Goal: Task Accomplishment & Management: Manage account settings

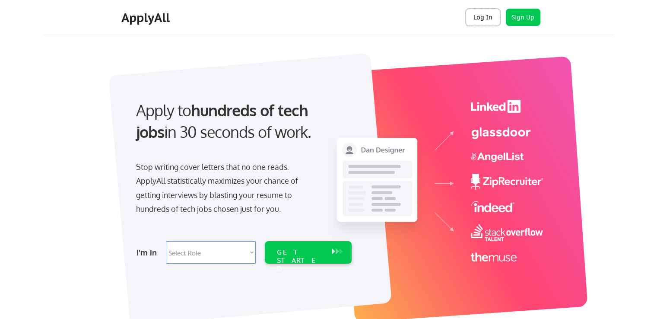
click at [485, 20] on button "Log In" at bounding box center [483, 17] width 35 height 17
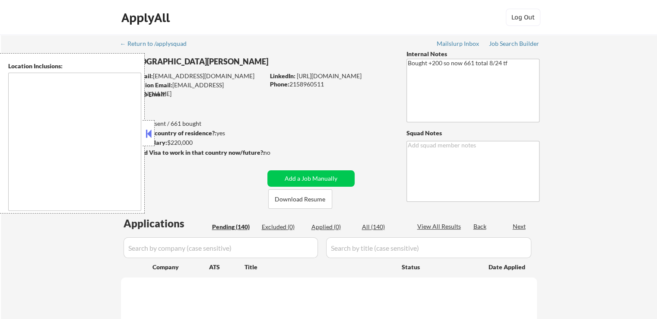
type textarea "Manhattan, NY Brooklyn, NY Jersey City, NJ Hoboken, NJ Weehawken, NJ Union City…"
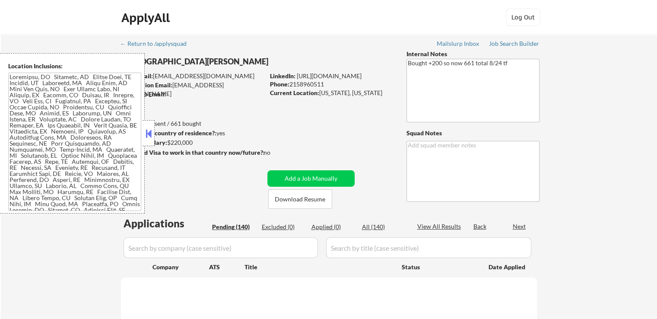
select select ""pending""
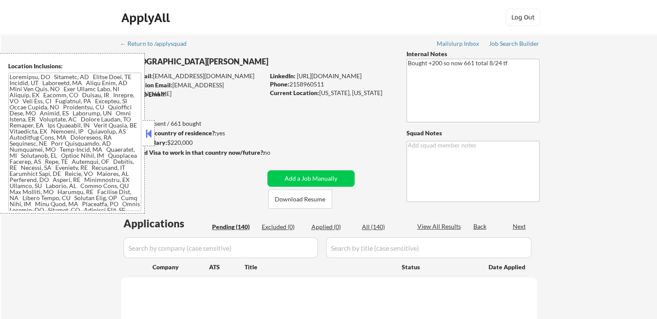
select select ""pending""
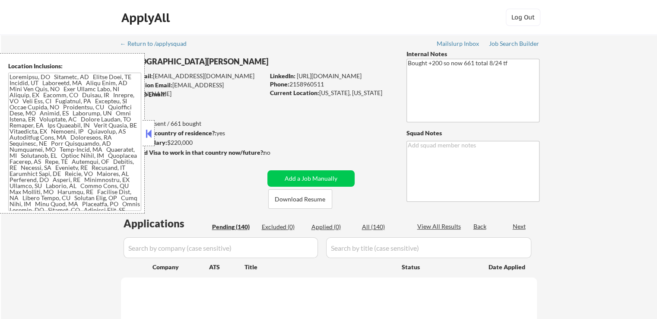
select select ""pending""
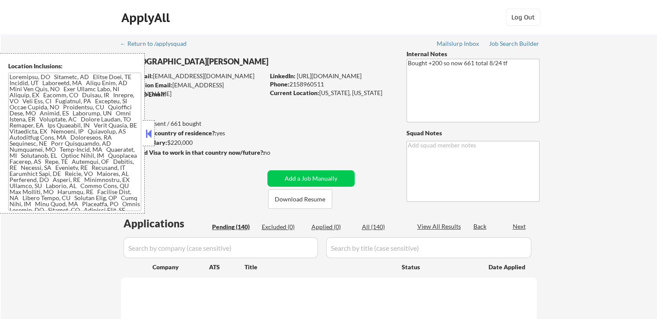
select select ""pending""
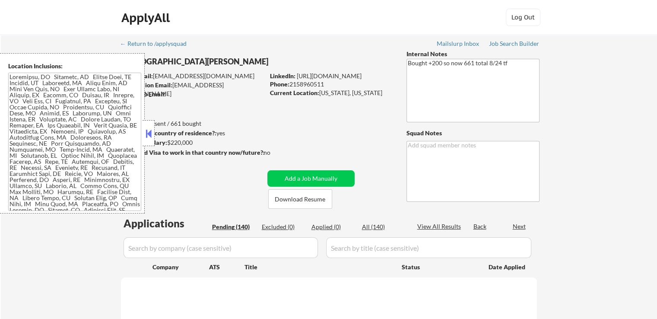
select select ""pending""
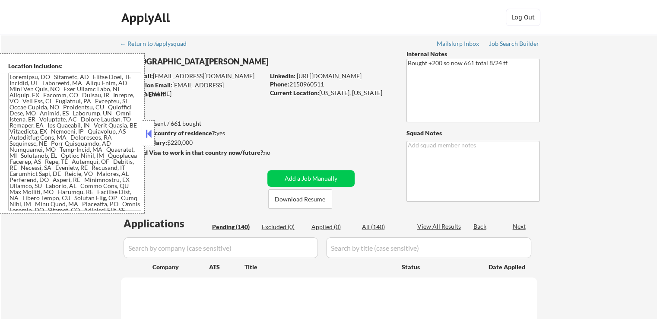
select select ""pending""
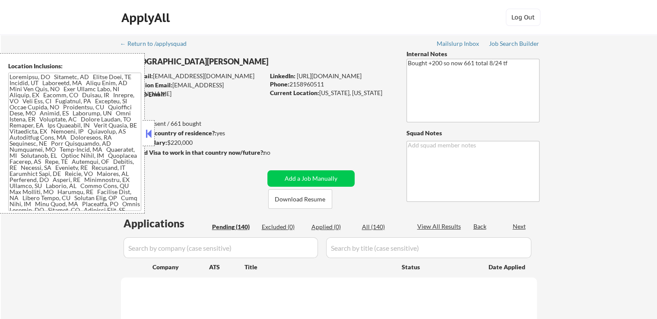
select select ""pending""
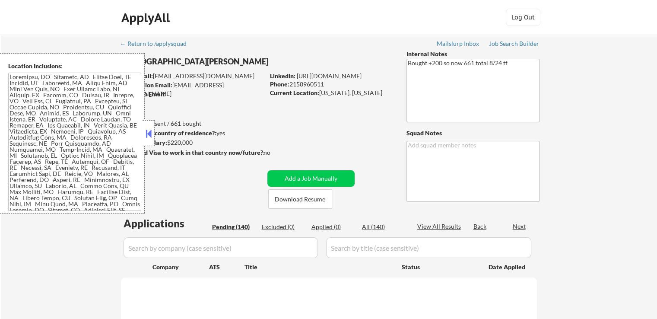
select select ""pending""
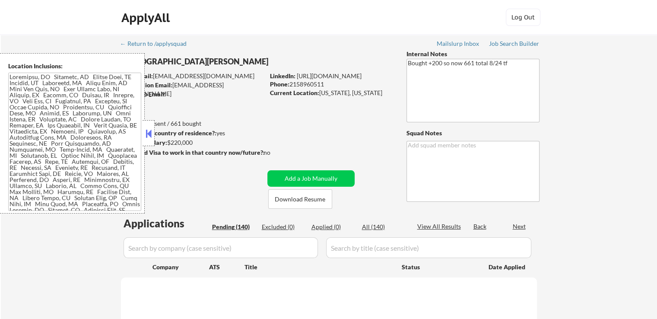
select select ""pending""
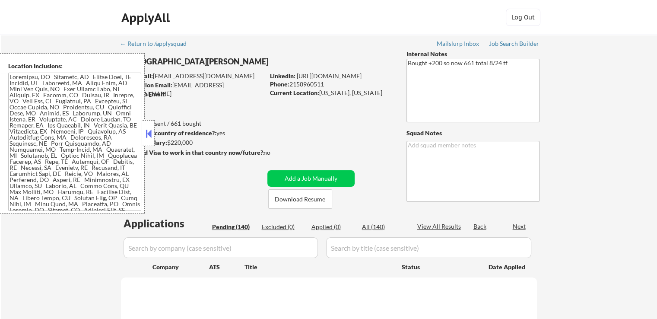
select select ""pending""
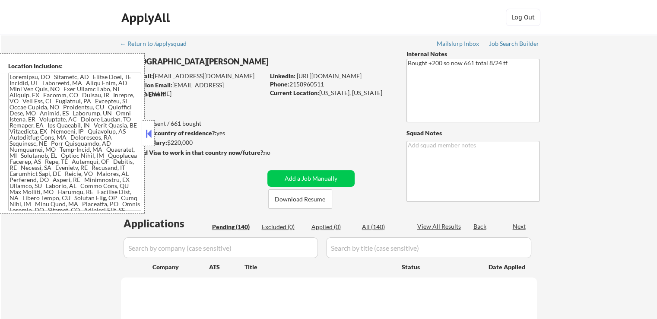
select select ""pending""
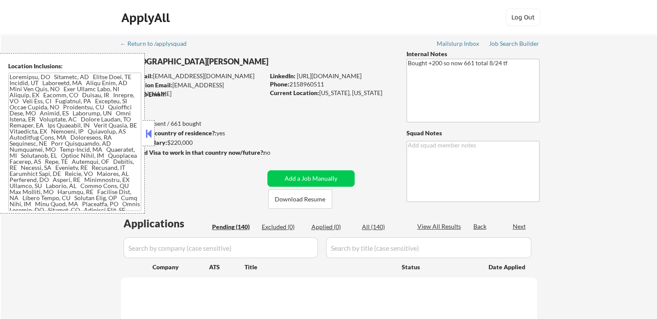
select select ""pending""
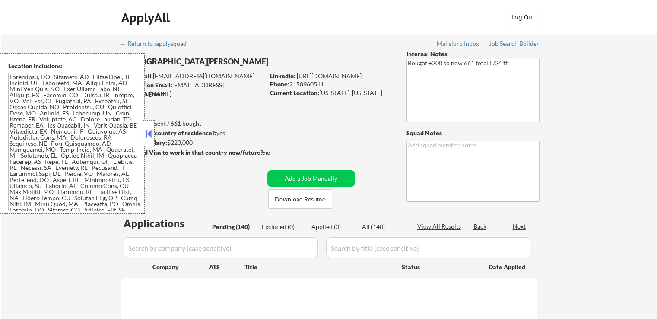
select select ""pending""
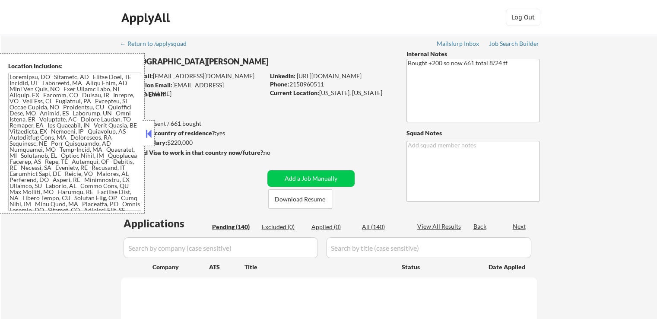
select select ""pending""
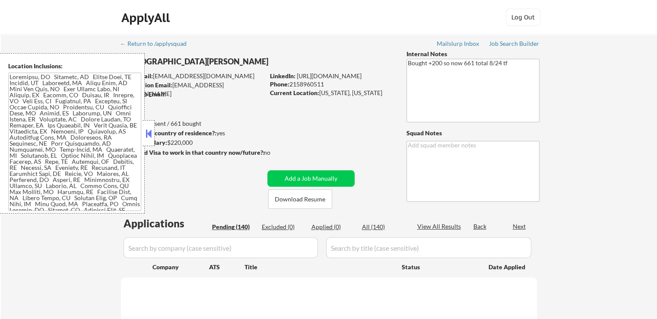
select select ""pending""
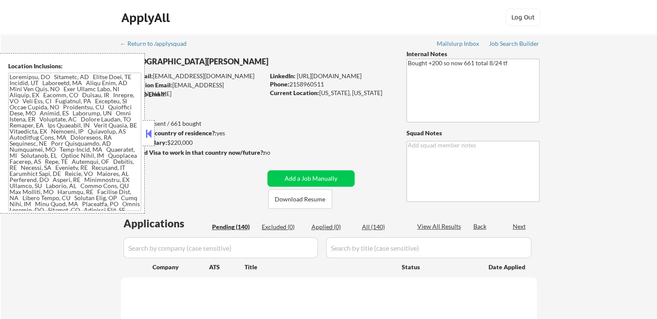
select select ""pending""
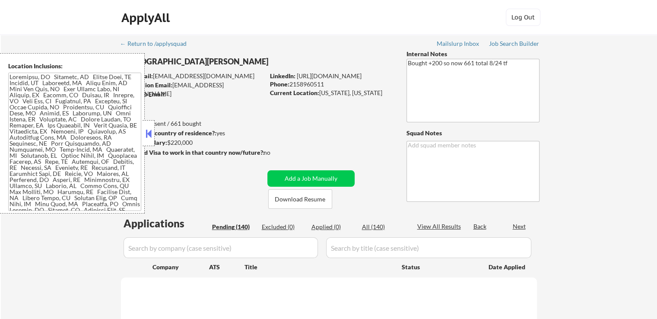
select select ""pending""
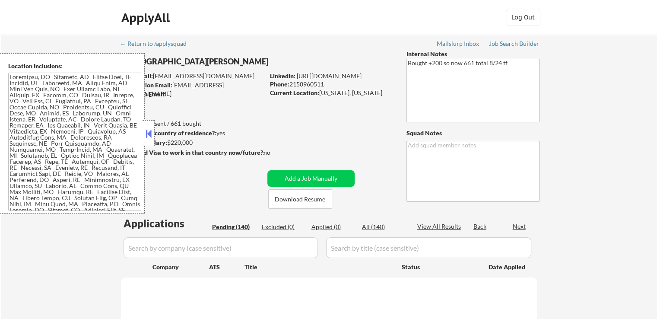
select select ""pending""
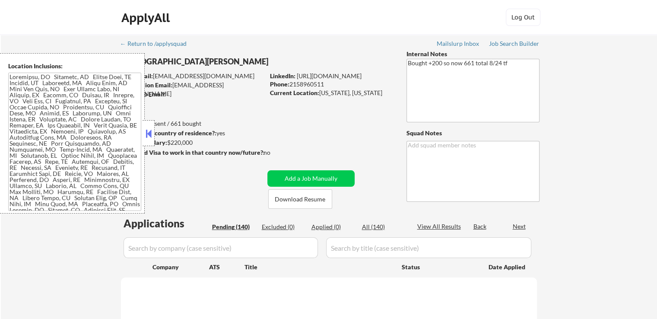
select select ""pending""
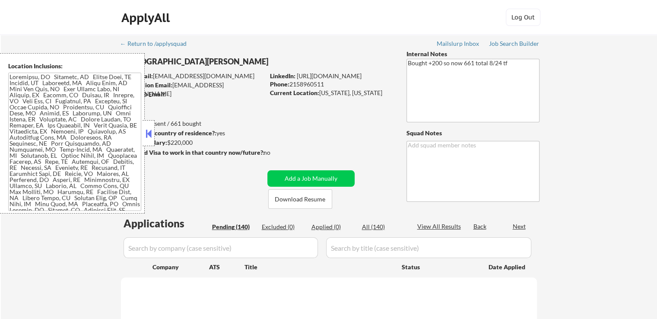
select select ""pending""
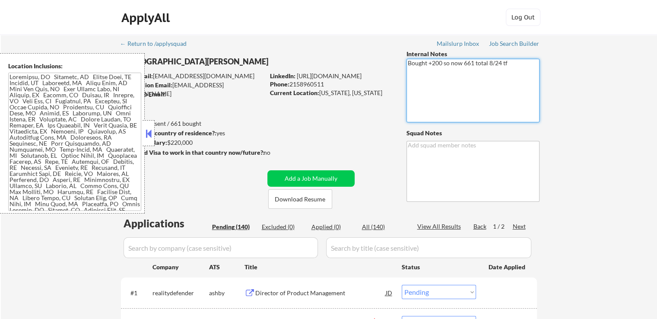
drag, startPoint x: 511, startPoint y: 65, endPoint x: 415, endPoint y: 66, distance: 95.9
click at [449, 75] on textarea "Bought +200 so now 661 total 8/24 tf" at bounding box center [473, 91] width 133 height 64
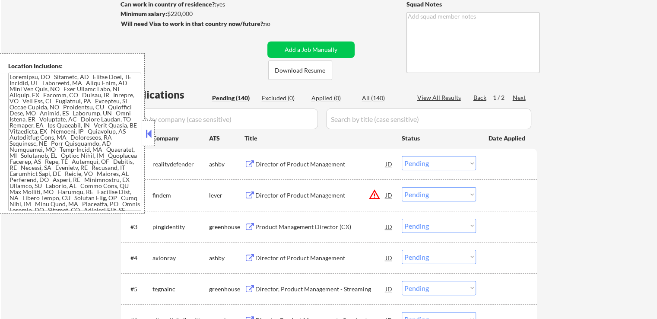
scroll to position [130, 0]
click at [250, 160] on button at bounding box center [250, 163] width 11 height 8
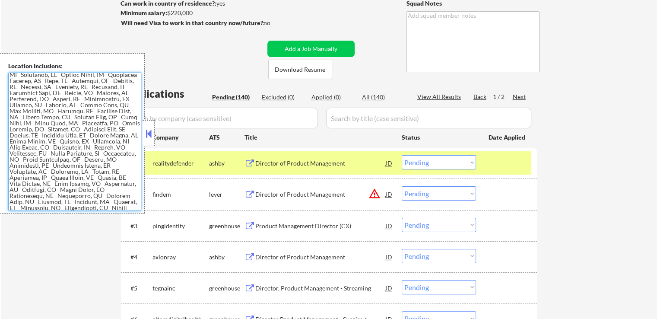
scroll to position [0, 0]
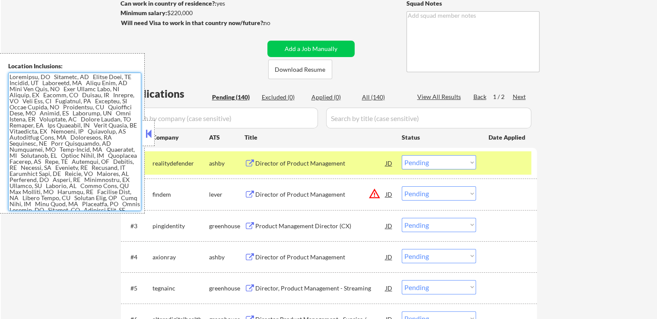
drag, startPoint x: 74, startPoint y: 207, endPoint x: 0, endPoint y: 57, distance: 168.1
click at [0, 57] on div "Location Inclusions:" at bounding box center [72, 133] width 145 height 160
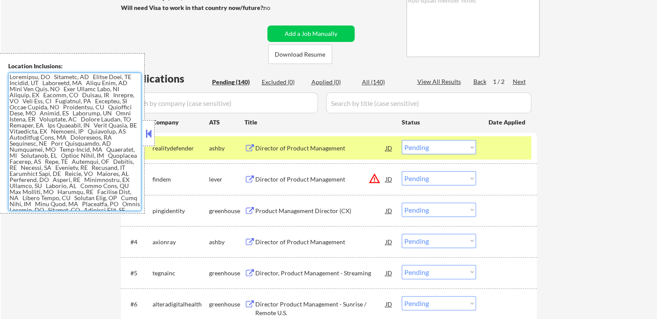
scroll to position [173, 0]
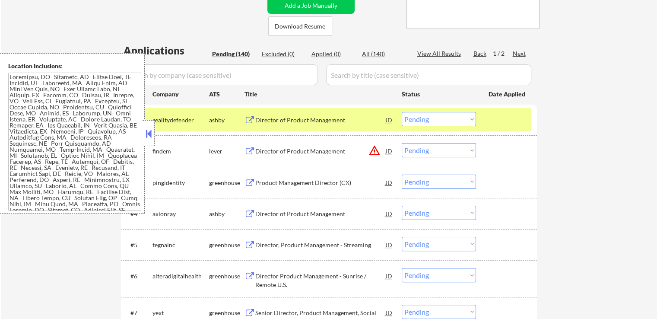
drag, startPoint x: 579, startPoint y: 0, endPoint x: 608, endPoint y: 69, distance: 75.0
click at [250, 124] on button at bounding box center [250, 120] width 11 height 8
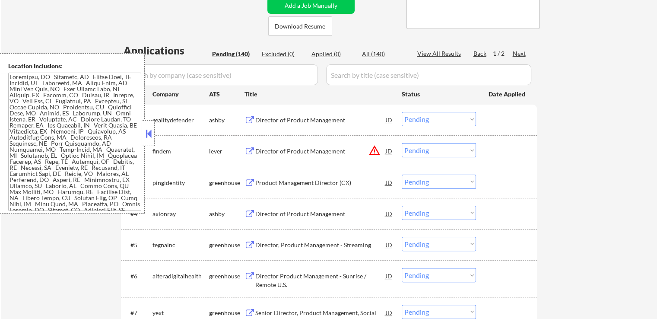
click at [431, 118] on select "Choose an option... Pending Applied Excluded (Questions) Excluded (Expired) Exc…" at bounding box center [439, 119] width 74 height 14
click at [402, 112] on select "Choose an option... Pending Applied Excluded (Questions) Excluded (Expired) Exc…" at bounding box center [439, 119] width 74 height 14
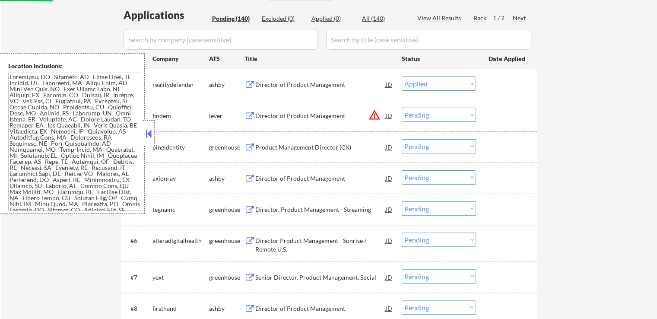
scroll to position [216, 0]
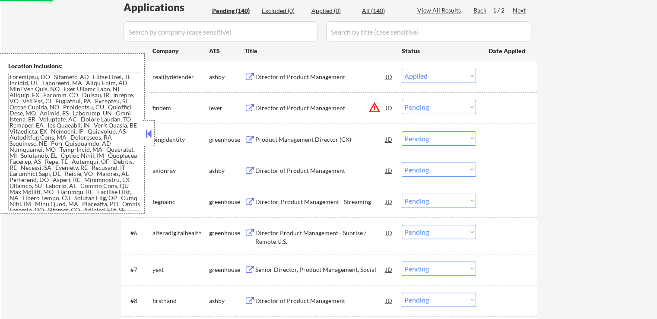
click at [250, 138] on button at bounding box center [250, 140] width 11 height 8
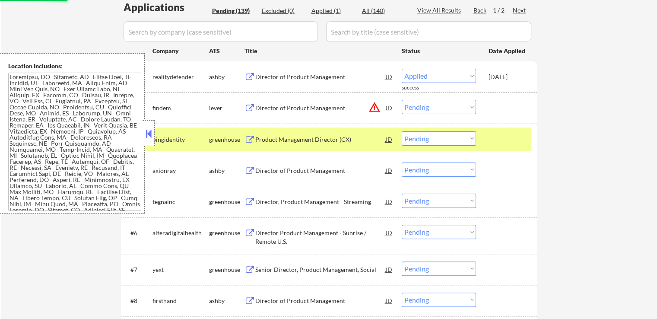
select select ""pending""
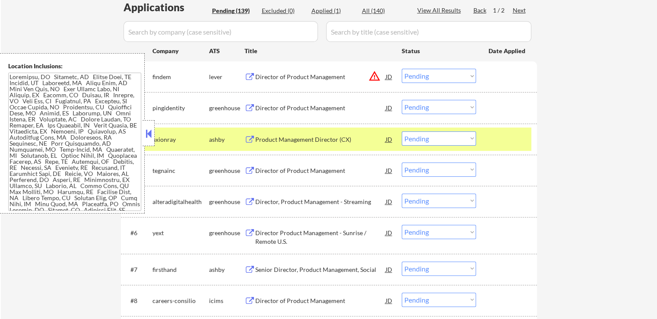
click at [434, 103] on select "Choose an option... Pending Applied Excluded (Questions) Excluded (Expired) Exc…" at bounding box center [439, 107] width 74 height 14
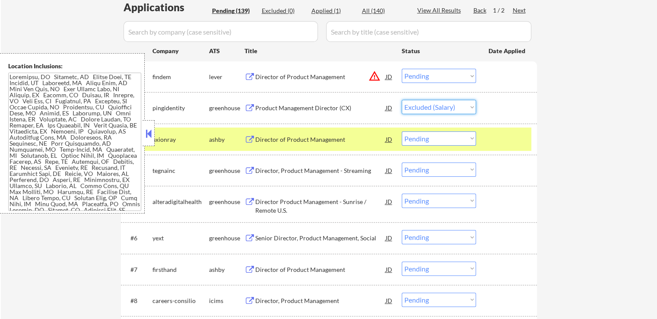
click at [402, 100] on select "Choose an option... Pending Applied Excluded (Questions) Excluded (Expired) Exc…" at bounding box center [439, 107] width 74 height 14
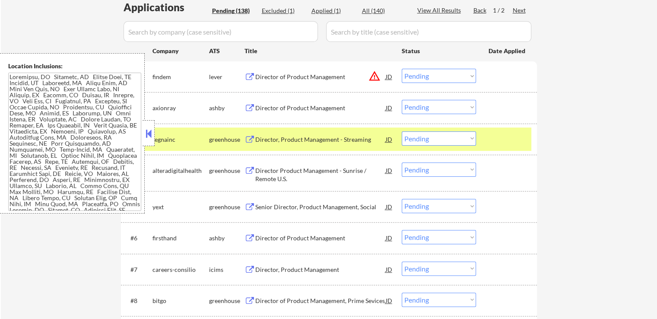
click at [249, 108] on button at bounding box center [250, 108] width 11 height 8
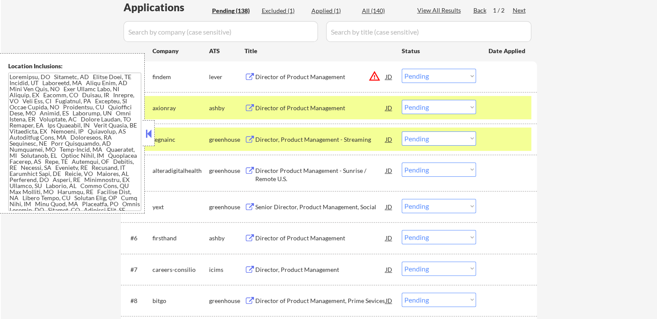
click at [435, 108] on select "Choose an option... Pending Applied Excluded (Questions) Excluded (Expired) Exc…" at bounding box center [439, 107] width 74 height 14
click at [402, 100] on select "Choose an option... Pending Applied Excluded (Questions) Excluded (Expired) Exc…" at bounding box center [439, 107] width 74 height 14
click at [245, 142] on button at bounding box center [250, 140] width 11 height 8
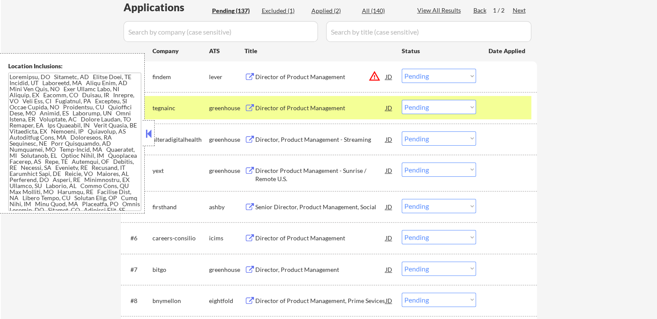
click at [452, 108] on select "Choose an option... Pending Applied Excluded (Questions) Excluded (Expired) Exc…" at bounding box center [439, 107] width 74 height 14
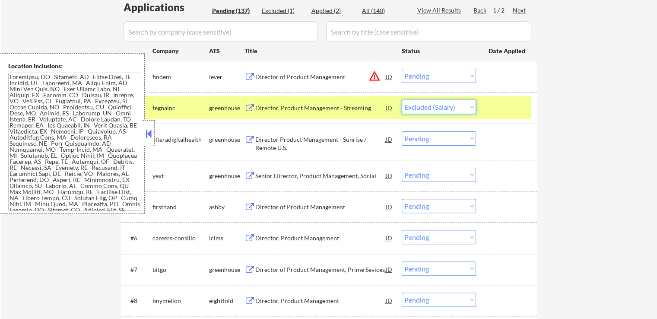
click at [402, 100] on select "Choose an option... Pending Applied Excluded (Questions) Excluded (Expired) Exc…" at bounding box center [439, 107] width 74 height 14
click at [248, 136] on button at bounding box center [250, 140] width 11 height 8
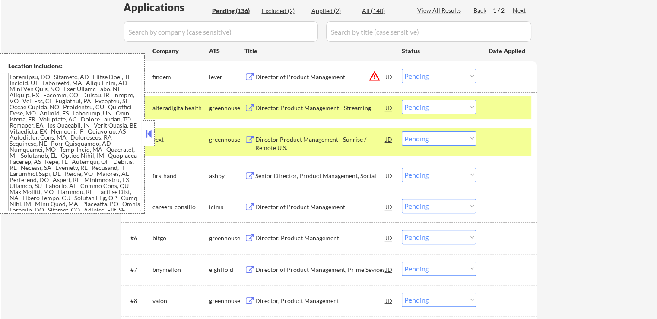
drag, startPoint x: 443, startPoint y: 104, endPoint x: 440, endPoint y: 112, distance: 8.8
click at [443, 105] on select "Choose an option... Pending Applied Excluded (Questions) Excluded (Expired) Exc…" at bounding box center [439, 107] width 74 height 14
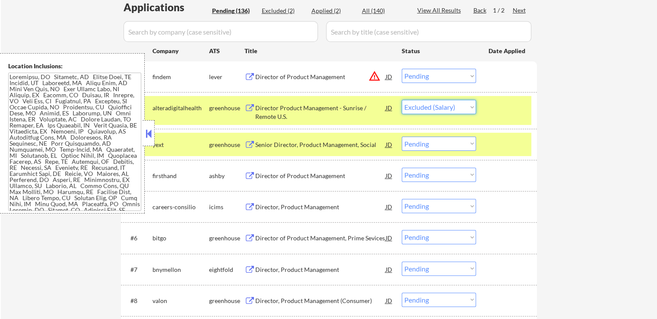
click at [402, 100] on select "Choose an option... Pending Applied Excluded (Questions) Excluded (Expired) Exc…" at bounding box center [439, 107] width 74 height 14
click at [248, 143] on button at bounding box center [250, 145] width 11 height 8
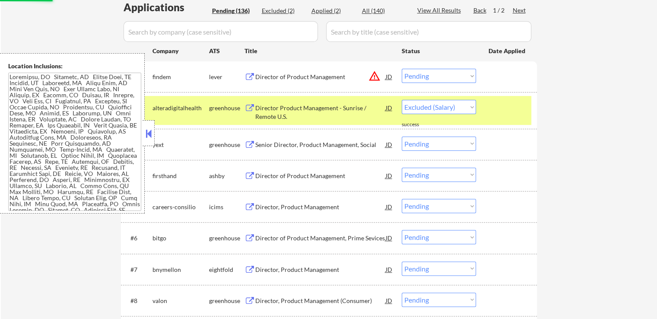
select select ""pending""
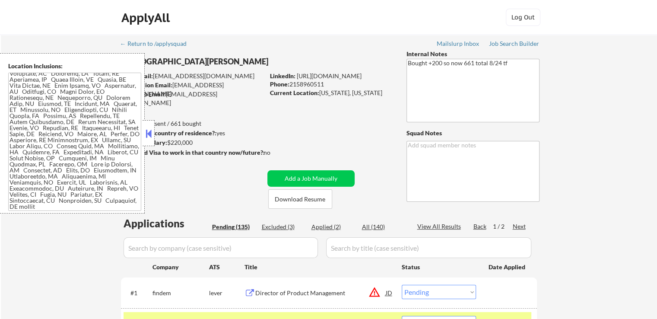
scroll to position [0, 0]
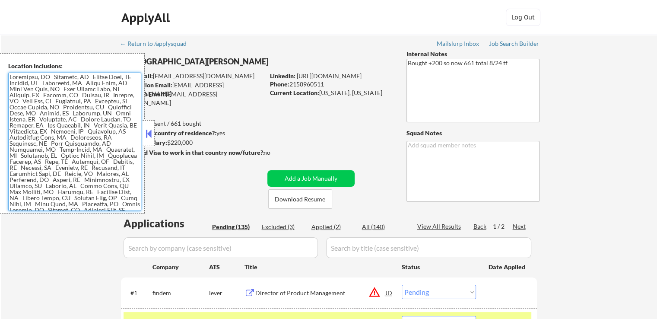
drag, startPoint x: 59, startPoint y: 87, endPoint x: 26, endPoint y: 89, distance: 32.5
click at [26, 89] on textarea at bounding box center [74, 142] width 133 height 138
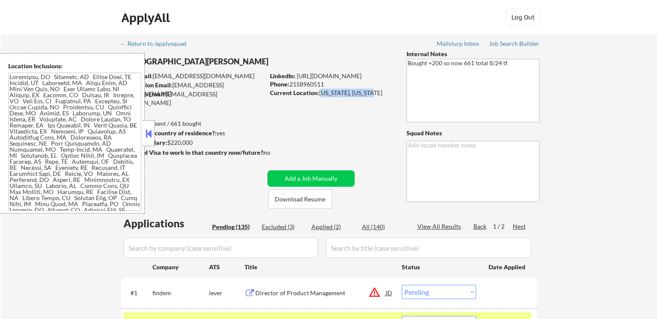
drag, startPoint x: 374, startPoint y: 92, endPoint x: 322, endPoint y: 96, distance: 52.9
click at [322, 96] on div "Current Location: New York, New York" at bounding box center [331, 93] width 122 height 9
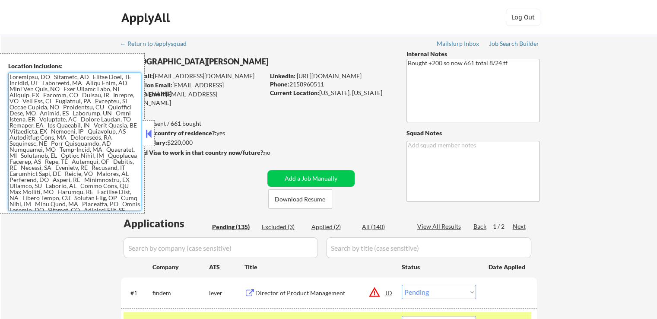
click at [63, 105] on textarea at bounding box center [74, 142] width 133 height 138
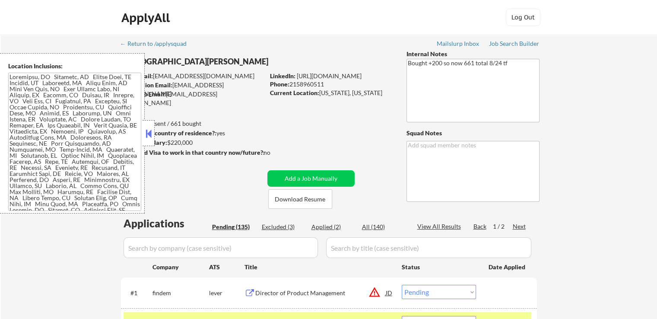
click at [353, 92] on div "Current Location: New York, New York" at bounding box center [331, 93] width 122 height 9
click at [335, 93] on div "Current Location: New York, New York" at bounding box center [331, 93] width 122 height 9
click at [331, 93] on div "Current Location: New York, New York" at bounding box center [331, 93] width 122 height 9
drag, startPoint x: 271, startPoint y: 93, endPoint x: 316, endPoint y: 92, distance: 44.9
click at [316, 92] on strong "Current Location:" at bounding box center [294, 92] width 49 height 7
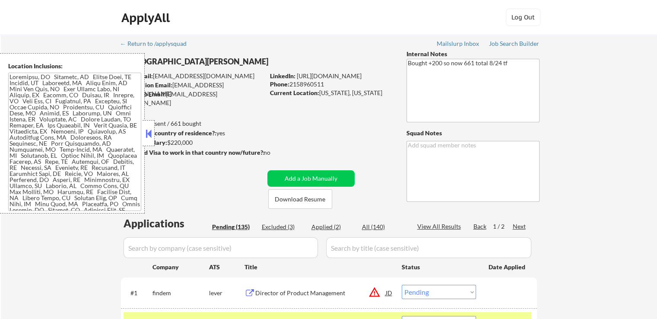
click at [331, 92] on div "Current Location: New York, New York" at bounding box center [331, 93] width 122 height 9
drag, startPoint x: 366, startPoint y: 90, endPoint x: 318, endPoint y: 94, distance: 47.7
click at [318, 94] on div "Current Location: New York, New York" at bounding box center [331, 93] width 122 height 9
click at [333, 94] on div "Current Location: New York, New York" at bounding box center [331, 93] width 122 height 9
drag, startPoint x: 320, startPoint y: 94, endPoint x: 373, endPoint y: 93, distance: 52.7
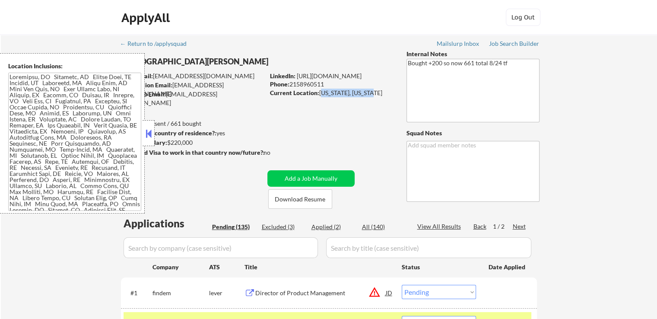
click at [373, 93] on div "Current Location: New York, New York" at bounding box center [331, 93] width 122 height 9
click at [353, 94] on div "Current Location: New York, New York" at bounding box center [331, 93] width 122 height 9
click at [336, 94] on div "Current Location: New York, New York" at bounding box center [331, 93] width 122 height 9
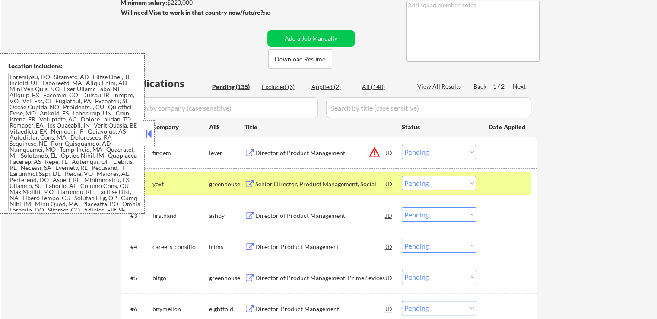
scroll to position [173, 0]
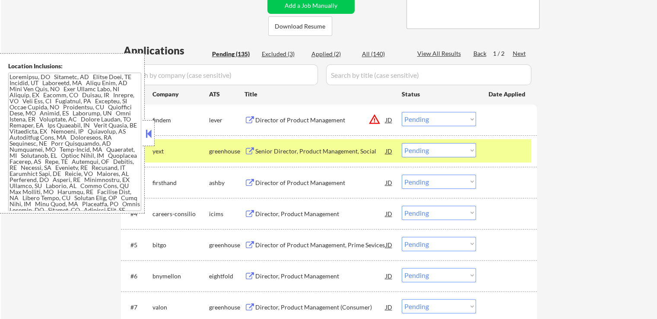
click at [435, 151] on select "Choose an option... Pending Applied Excluded (Questions) Excluded (Expired) Exc…" at bounding box center [439, 150] width 74 height 14
click at [402, 143] on select "Choose an option... Pending Applied Excluded (Questions) Excluded (Expired) Exc…" at bounding box center [439, 150] width 74 height 14
click at [249, 182] on button at bounding box center [250, 183] width 11 height 8
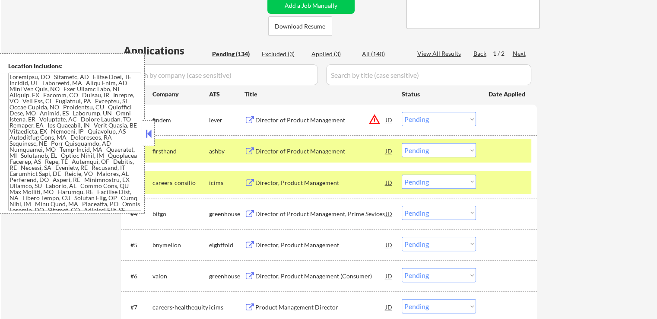
click at [443, 151] on select "Choose an option... Pending Applied Excluded (Questions) Excluded (Expired) Exc…" at bounding box center [439, 150] width 74 height 14
click at [402, 143] on select "Choose an option... Pending Applied Excluded (Questions) Excluded (Expired) Exc…" at bounding box center [439, 150] width 74 height 14
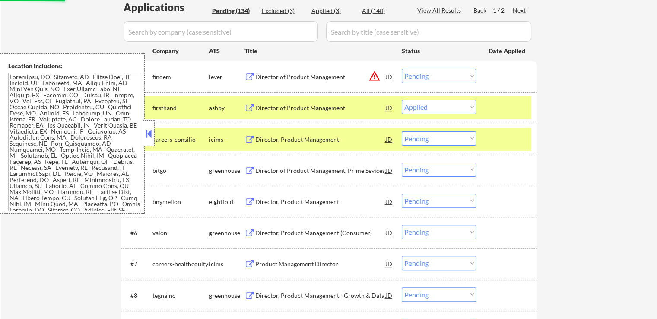
click at [251, 170] on button at bounding box center [250, 171] width 11 height 8
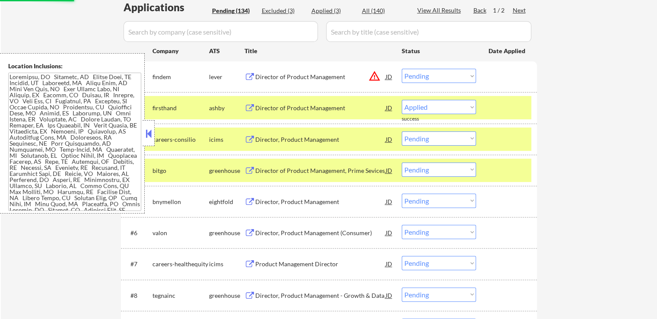
select select ""pending""
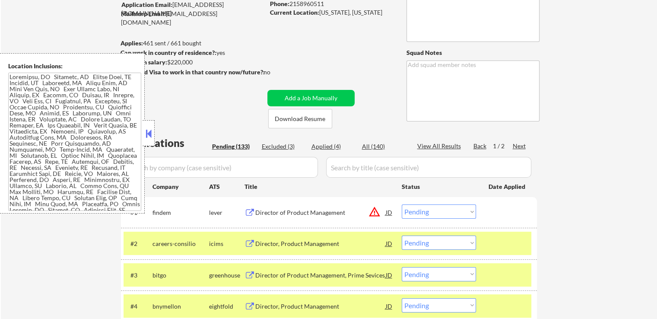
scroll to position [43, 0]
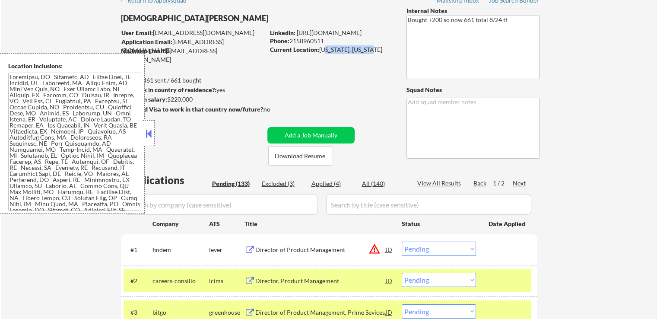
drag, startPoint x: 377, startPoint y: 48, endPoint x: 323, endPoint y: 48, distance: 53.6
click at [323, 48] on div "Current Location: New York, New York" at bounding box center [331, 49] width 122 height 9
click at [321, 48] on div "Current Location: New York, New York" at bounding box center [331, 49] width 122 height 9
copy div "New York, New York"
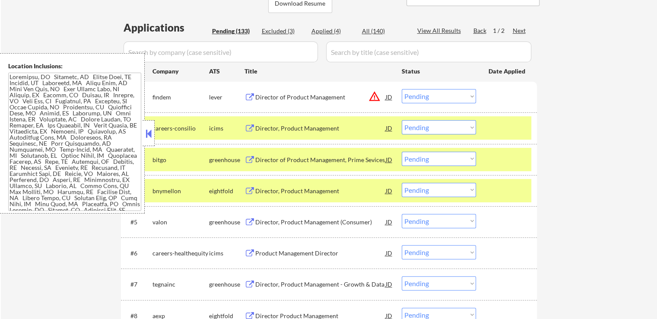
scroll to position [216, 0]
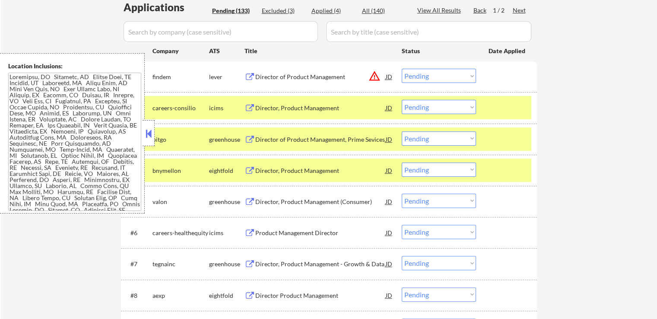
click at [433, 134] on select "Choose an option... Pending Applied Excluded (Questions) Excluded (Expired) Exc…" at bounding box center [439, 138] width 74 height 14
click at [402, 131] on select "Choose an option... Pending Applied Excluded (Questions) Excluded (Expired) Exc…" at bounding box center [439, 138] width 74 height 14
click at [252, 171] on button at bounding box center [250, 171] width 11 height 8
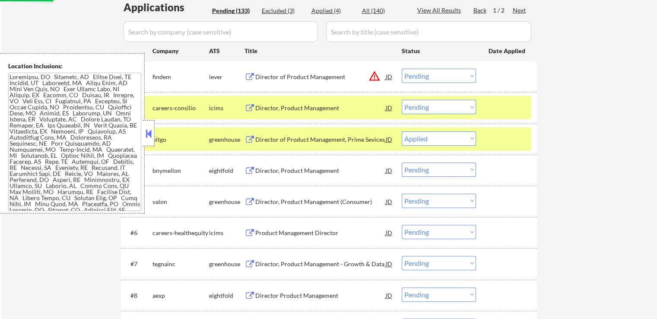
select select ""pending""
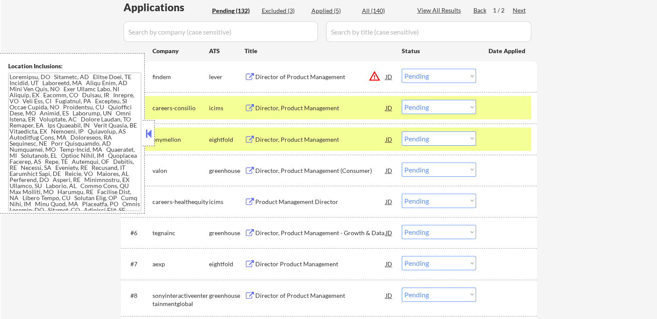
click at [249, 167] on button at bounding box center [250, 171] width 11 height 8
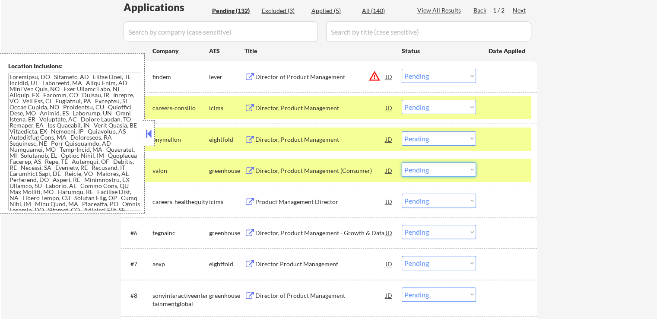
click at [440, 172] on select "Choose an option... Pending Applied Excluded (Questions) Excluded (Expired) Exc…" at bounding box center [439, 169] width 74 height 14
click at [402, 162] on select "Choose an option... Pending Applied Excluded (Questions) Excluded (Expired) Exc…" at bounding box center [439, 169] width 74 height 14
click at [245, 232] on button at bounding box center [250, 233] width 11 height 8
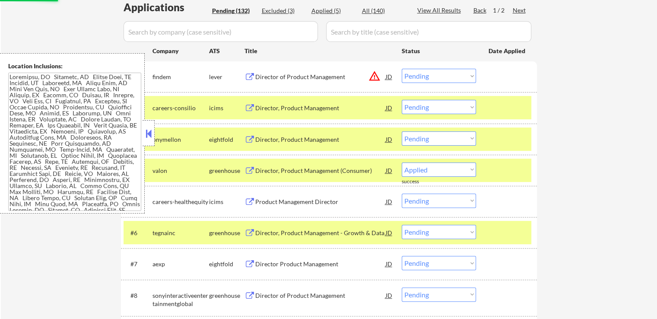
select select ""pending""
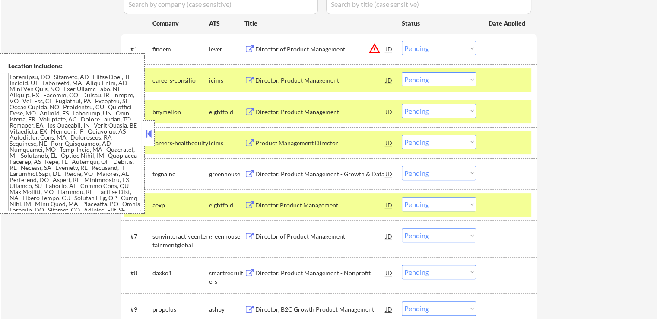
scroll to position [259, 0]
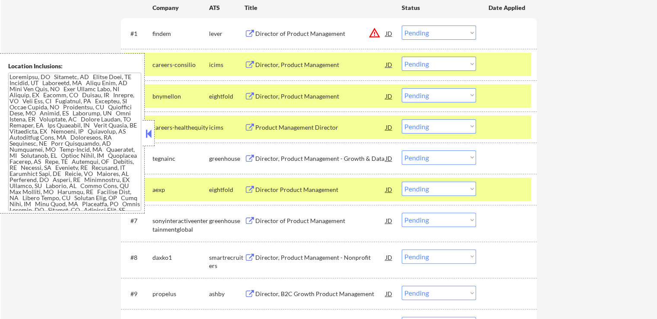
click at [249, 221] on button at bounding box center [250, 221] width 11 height 8
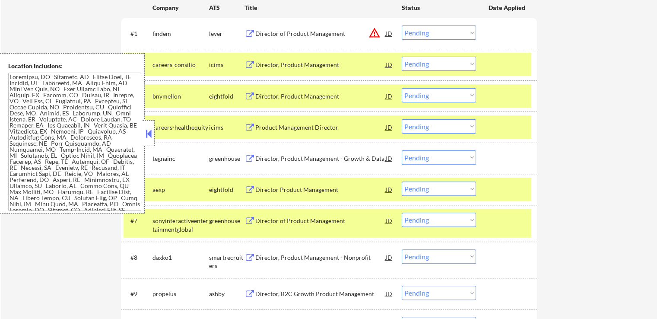
click at [434, 221] on select "Choose an option... Pending Applied Excluded (Questions) Excluded (Expired) Exc…" at bounding box center [439, 220] width 74 height 14
click at [402, 213] on select "Choose an option... Pending Applied Excluded (Questions) Excluded (Expired) Exc…" at bounding box center [439, 220] width 74 height 14
select select ""pending""
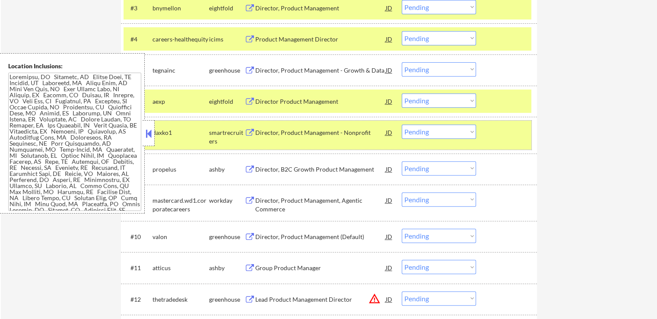
scroll to position [389, 0]
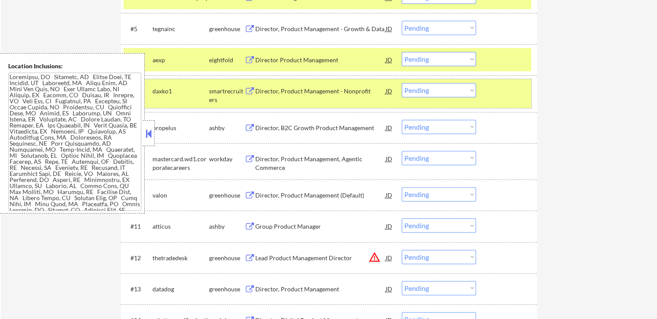
click at [245, 91] on button at bounding box center [250, 91] width 11 height 8
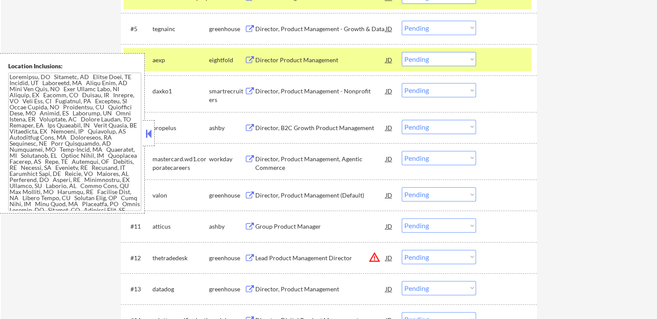
click at [248, 89] on button at bounding box center [250, 91] width 11 height 8
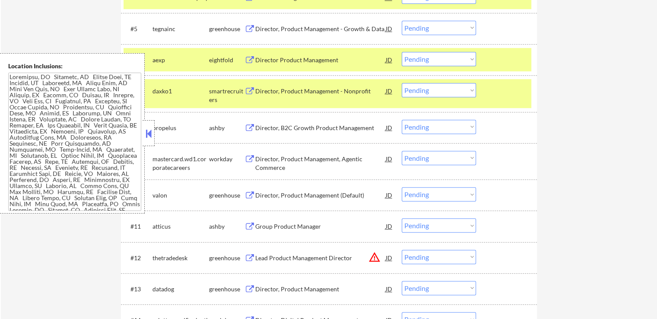
click at [249, 124] on button at bounding box center [250, 128] width 11 height 8
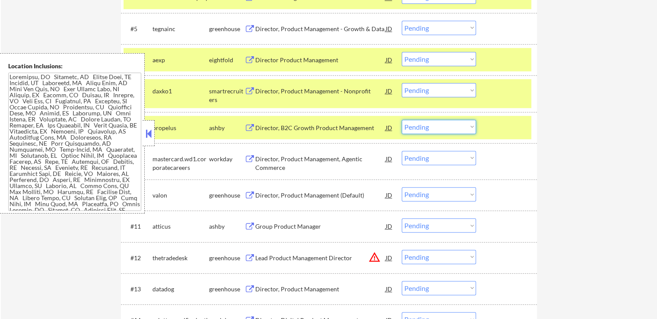
drag, startPoint x: 454, startPoint y: 126, endPoint x: 449, endPoint y: 132, distance: 8.0
click at [454, 126] on select "Choose an option... Pending Applied Excluded (Questions) Excluded (Expired) Exc…" at bounding box center [439, 127] width 74 height 14
click at [402, 120] on select "Choose an option... Pending Applied Excluded (Questions) Excluded (Expired) Exc…" at bounding box center [439, 127] width 74 height 14
click at [246, 193] on button at bounding box center [250, 195] width 11 height 8
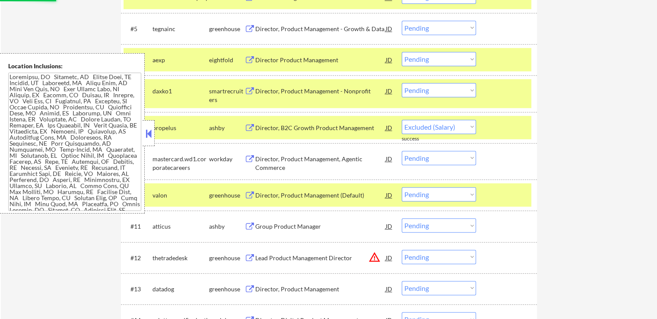
select select ""pending""
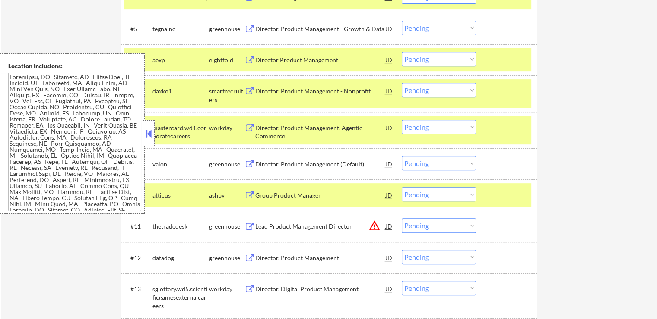
click at [446, 163] on select "Choose an option... Pending Applied Excluded (Questions) Excluded (Expired) Exc…" at bounding box center [439, 163] width 74 height 14
click at [402, 156] on select "Choose an option... Pending Applied Excluded (Questions) Excluded (Expired) Exc…" at bounding box center [439, 163] width 74 height 14
click at [246, 194] on button at bounding box center [250, 195] width 11 height 8
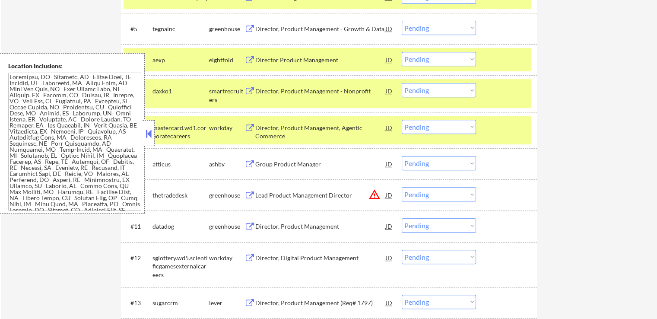
click at [446, 162] on select "Choose an option... Pending Applied Excluded (Questions) Excluded (Expired) Exc…" at bounding box center [439, 163] width 74 height 14
click at [402, 156] on select "Choose an option... Pending Applied Excluded (Questions) Excluded (Expired) Exc…" at bounding box center [439, 163] width 74 height 14
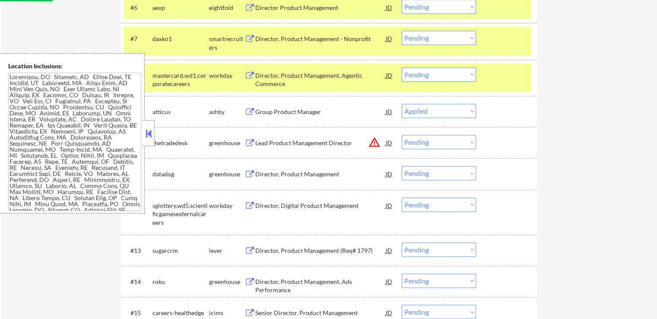
scroll to position [475, 0]
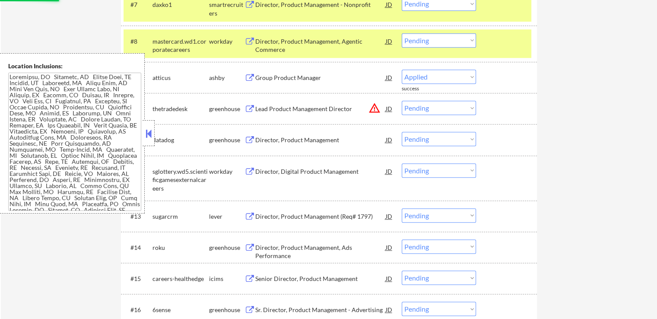
click at [250, 140] on button at bounding box center [250, 140] width 11 height 8
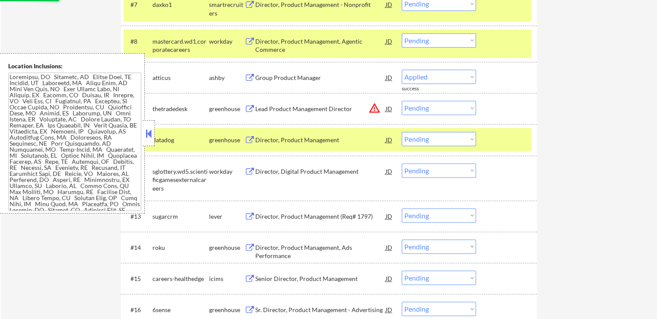
select select ""pending""
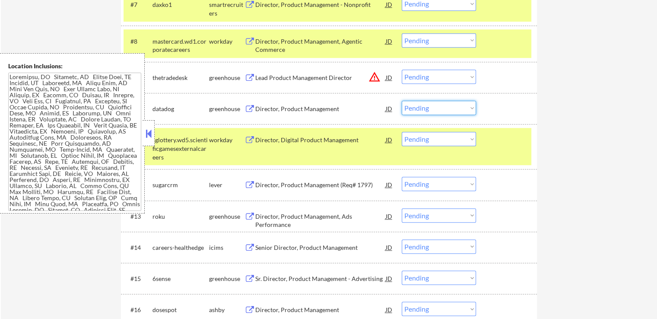
click at [432, 108] on select "Choose an option... Pending Applied Excluded (Questions) Excluded (Expired) Exc…" at bounding box center [439, 108] width 74 height 14
click at [402, 101] on select "Choose an option... Pending Applied Excluded (Questions) Excluded (Expired) Exc…" at bounding box center [439, 108] width 74 height 14
click at [248, 185] on button at bounding box center [250, 185] width 11 height 8
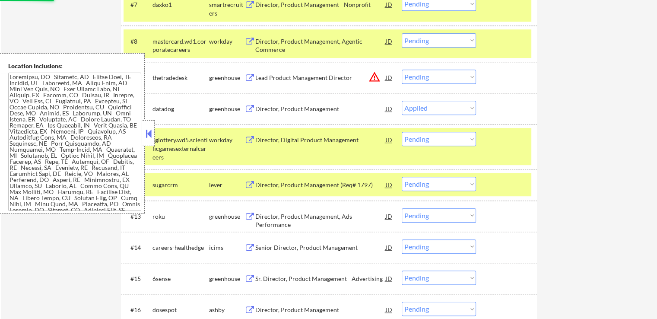
select select ""pending""
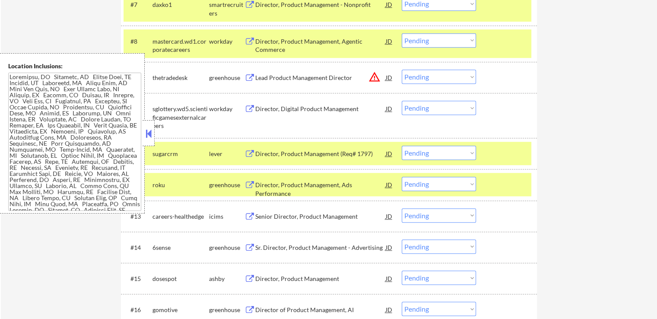
click at [444, 158] on select "Choose an option... Pending Applied Excluded (Questions) Excluded (Expired) Exc…" at bounding box center [439, 153] width 74 height 14
click at [402, 146] on select "Choose an option... Pending Applied Excluded (Questions) Excluded (Expired) Exc…" at bounding box center [439, 153] width 74 height 14
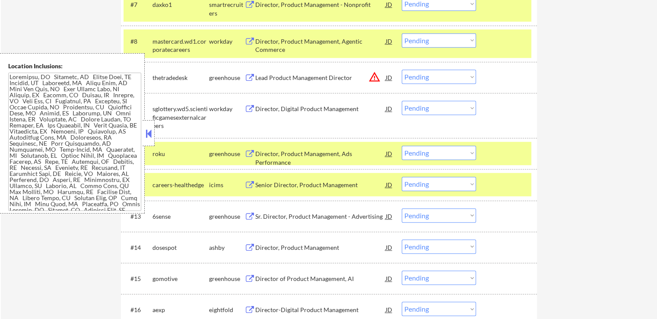
click at [249, 152] on button at bounding box center [250, 154] width 11 height 8
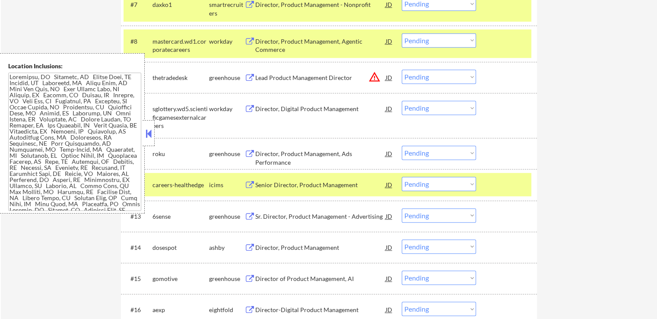
click at [416, 152] on select "Choose an option... Pending Applied Excluded (Questions) Excluded (Expired) Exc…" at bounding box center [439, 153] width 74 height 14
click at [402, 146] on select "Choose an option... Pending Applied Excluded (Questions) Excluded (Expired) Exc…" at bounding box center [439, 153] width 74 height 14
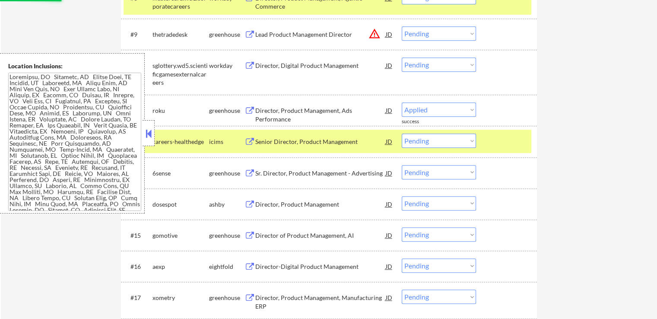
select select ""pending""
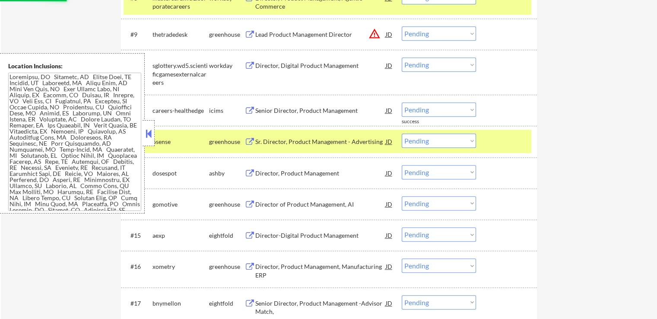
click at [249, 171] on button at bounding box center [250, 173] width 11 height 8
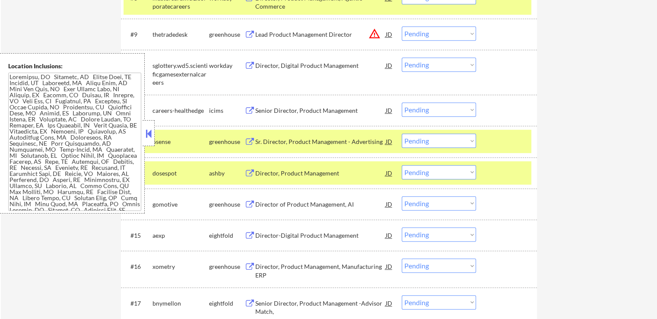
click at [248, 142] on button at bounding box center [250, 142] width 11 height 8
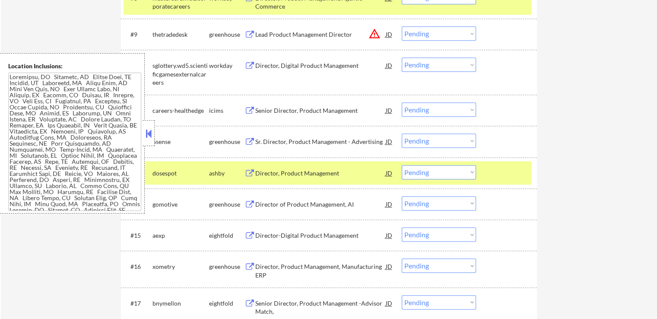
drag, startPoint x: 429, startPoint y: 142, endPoint x: 429, endPoint y: 147, distance: 5.2
click at [429, 142] on select "Choose an option... Pending Applied Excluded (Questions) Excluded (Expired) Exc…" at bounding box center [439, 141] width 74 height 14
click at [402, 134] on select "Choose an option... Pending Applied Excluded (Questions) Excluded (Expired) Exc…" at bounding box center [439, 141] width 74 height 14
click at [449, 172] on select "Choose an option... Pending Applied Excluded (Questions) Excluded (Expired) Exc…" at bounding box center [439, 172] width 74 height 14
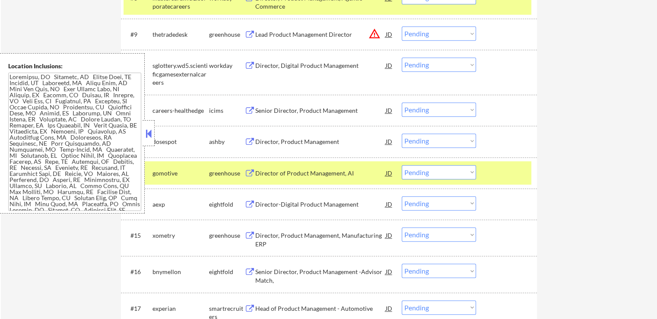
click at [447, 137] on select "Choose an option... Pending Applied Excluded (Questions) Excluded (Expired) Exc…" at bounding box center [439, 141] width 74 height 14
click at [402, 134] on select "Choose an option... Pending Applied Excluded (Questions) Excluded (Expired) Exc…" at bounding box center [439, 141] width 74 height 14
click at [251, 172] on button at bounding box center [250, 173] width 11 height 8
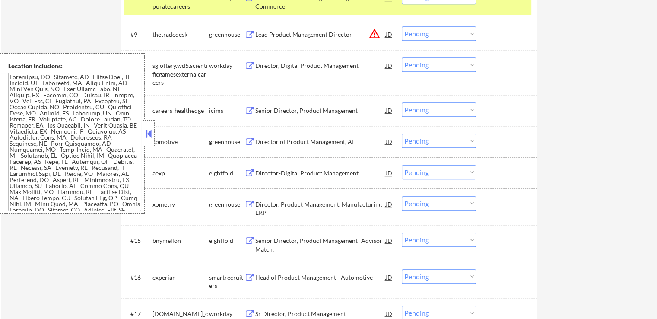
click at [249, 142] on button at bounding box center [250, 142] width 11 height 8
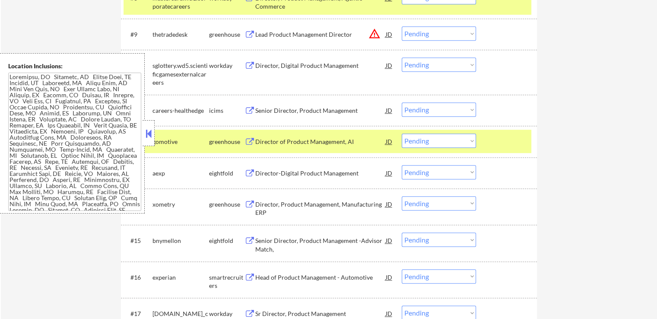
click at [432, 139] on select "Choose an option... Pending Applied Excluded (Questions) Excluded (Expired) Exc…" at bounding box center [439, 141] width 74 height 14
click at [402, 134] on select "Choose an option... Pending Applied Excluded (Questions) Excluded (Expired) Exc…" at bounding box center [439, 141] width 74 height 14
click at [250, 172] on button at bounding box center [250, 173] width 11 height 8
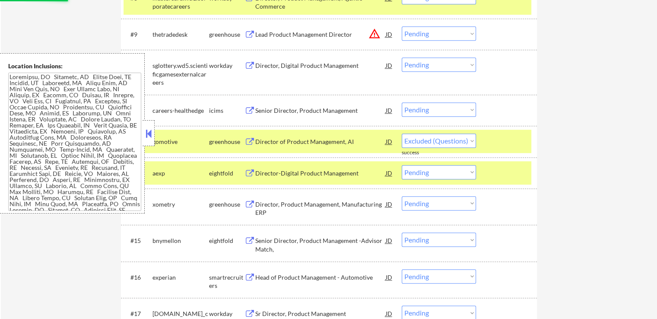
select select ""pending""
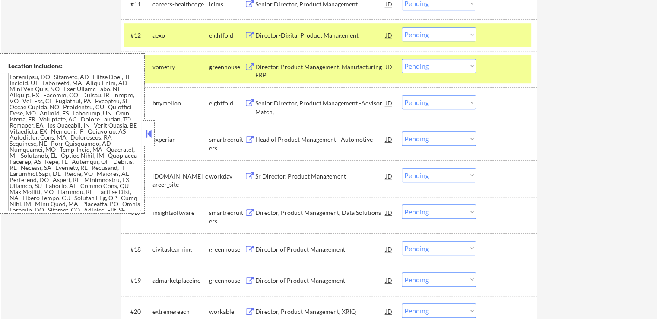
scroll to position [605, 0]
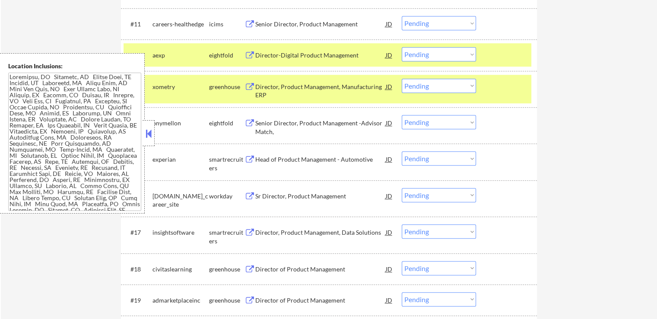
click at [251, 85] on button at bounding box center [250, 87] width 11 height 8
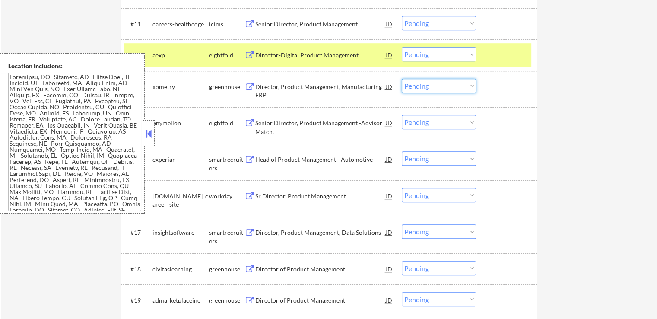
click at [435, 89] on select "Choose an option... Pending Applied Excluded (Questions) Excluded (Expired) Exc…" at bounding box center [439, 86] width 74 height 14
click at [402, 79] on select "Choose an option... Pending Applied Excluded (Questions) Excluded (Expired) Exc…" at bounding box center [439, 86] width 74 height 14
click at [245, 157] on button at bounding box center [250, 160] width 11 height 8
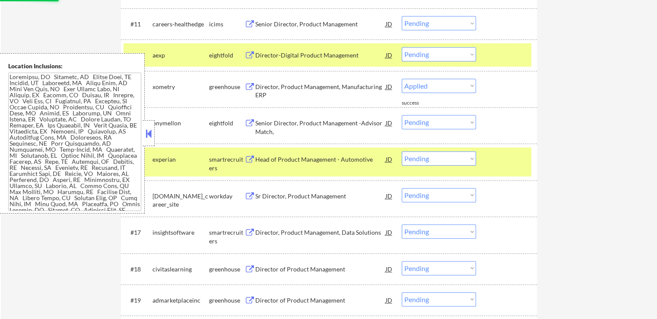
select select ""pending""
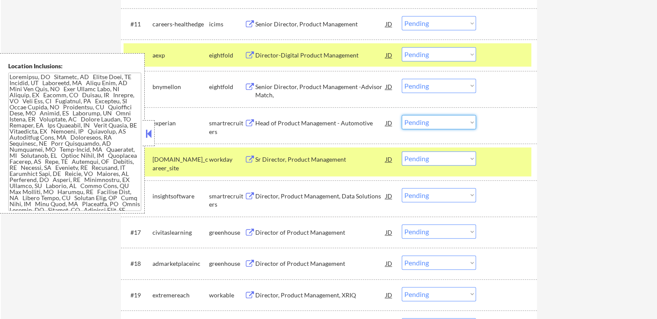
click at [454, 120] on select "Choose an option... Pending Applied Excluded (Questions) Excluded (Expired) Exc…" at bounding box center [439, 122] width 74 height 14
click at [402, 115] on select "Choose an option... Pending Applied Excluded (Questions) Excluded (Expired) Exc…" at bounding box center [439, 122] width 74 height 14
click at [250, 193] on button at bounding box center [250, 196] width 11 height 8
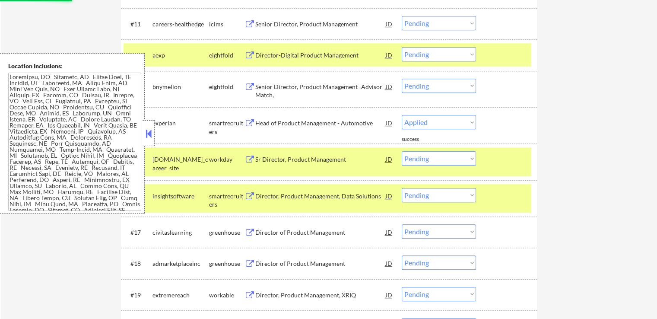
select select ""pending""
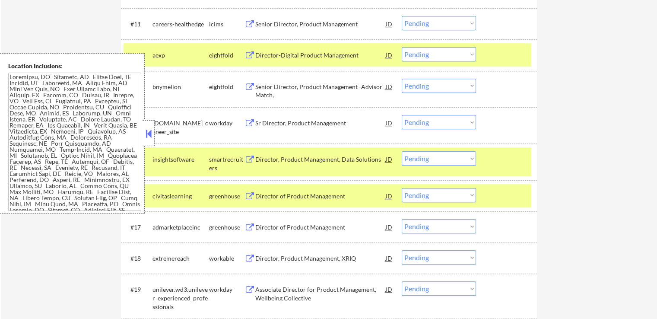
click at [433, 158] on select "Choose an option... Pending Applied Excluded (Questions) Excluded (Expired) Exc…" at bounding box center [439, 158] width 74 height 14
click at [402, 151] on select "Choose an option... Pending Applied Excluded (Questions) Excluded (Expired) Exc…" at bounding box center [439, 158] width 74 height 14
click at [247, 196] on button at bounding box center [250, 196] width 11 height 8
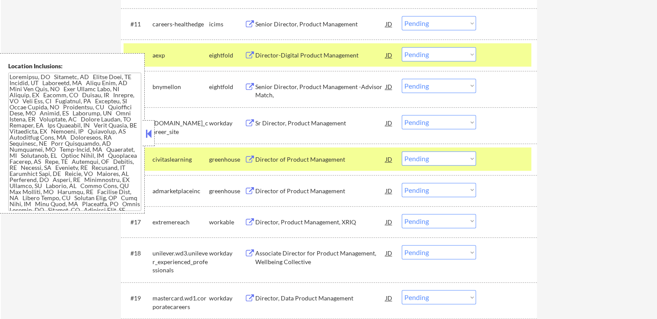
click at [436, 159] on select "Choose an option... Pending Applied Excluded (Questions) Excluded (Expired) Exc…" at bounding box center [439, 158] width 74 height 14
click at [526, 164] on div at bounding box center [508, 159] width 38 height 16
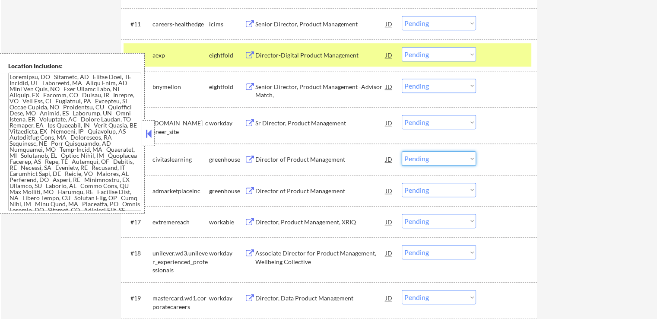
click at [452, 163] on select "Choose an option... Pending Applied Excluded (Questions) Excluded (Expired) Exc…" at bounding box center [439, 158] width 74 height 14
click at [402, 151] on select "Choose an option... Pending Applied Excluded (Questions) Excluded (Expired) Exc…" at bounding box center [439, 158] width 74 height 14
click at [248, 185] on div "Director of Product Management JD warning_amber" at bounding box center [319, 191] width 149 height 16
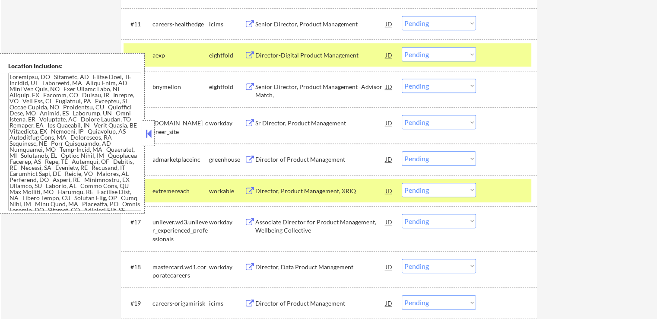
click at [422, 159] on select "Choose an option... Pending Applied Excluded (Questions) Excluded (Expired) Exc…" at bounding box center [439, 158] width 74 height 14
click at [402, 151] on select "Choose an option... Pending Applied Excluded (Questions) Excluded (Expired) Exc…" at bounding box center [439, 158] width 74 height 14
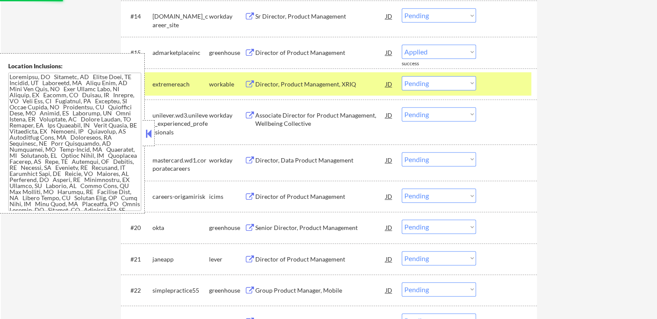
scroll to position [735, 0]
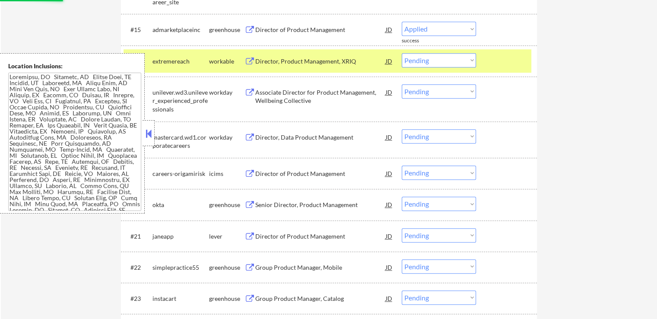
select select ""pending""
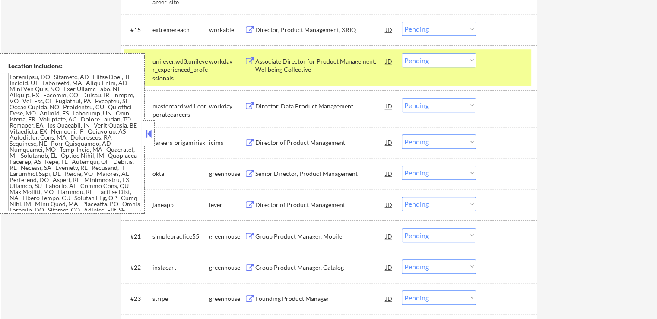
click at [248, 170] on button at bounding box center [250, 174] width 11 height 8
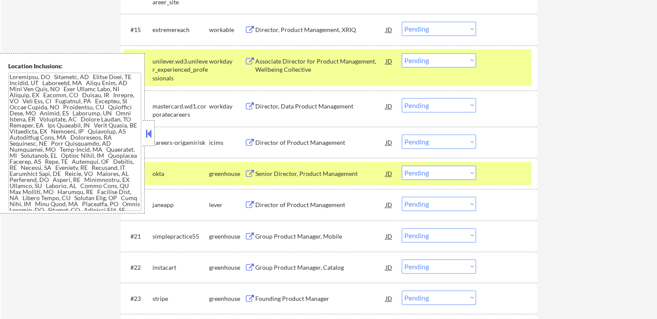
click at [432, 169] on select "Choose an option... Pending Applied Excluded (Questions) Excluded (Expired) Exc…" at bounding box center [439, 173] width 74 height 14
click at [402, 166] on select "Choose an option... Pending Applied Excluded (Questions) Excluded (Expired) Exc…" at bounding box center [439, 173] width 74 height 14
click at [246, 203] on button at bounding box center [250, 205] width 11 height 8
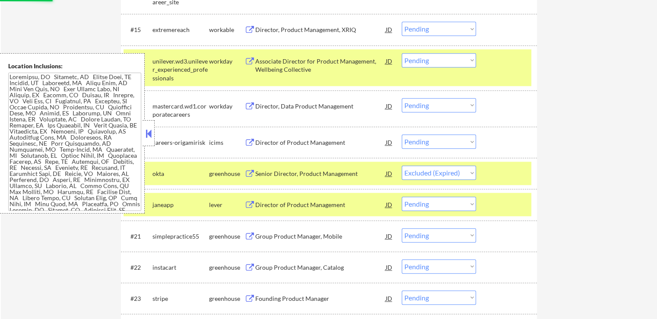
select select ""pending""
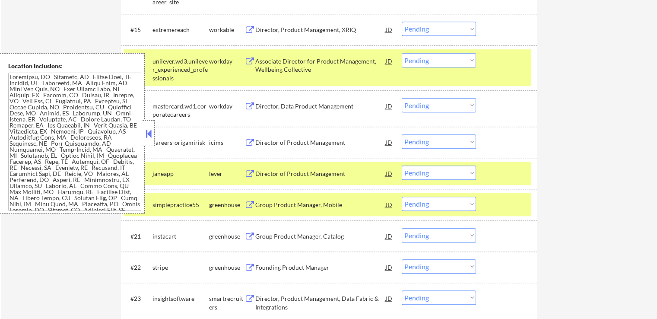
click at [435, 177] on select "Choose an option... Pending Applied Excluded (Questions) Excluded (Expired) Exc…" at bounding box center [439, 173] width 74 height 14
click at [402, 166] on select "Choose an option... Pending Applied Excluded (Questions) Excluded (Expired) Exc…" at bounding box center [439, 173] width 74 height 14
click at [250, 201] on button at bounding box center [250, 205] width 11 height 8
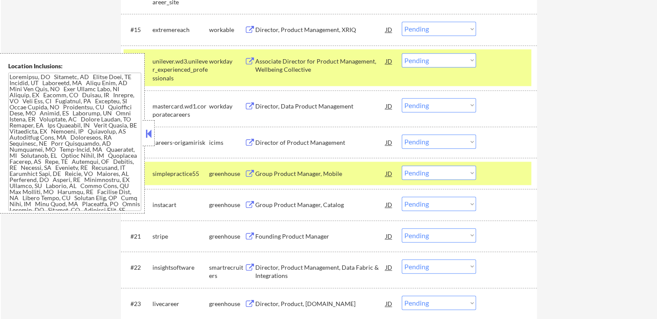
click at [447, 173] on select "Choose an option... Pending Applied Excluded (Questions) Excluded (Expired) Exc…" at bounding box center [439, 173] width 74 height 14
click at [402, 166] on select "Choose an option... Pending Applied Excluded (Questions) Excluded (Expired) Exc…" at bounding box center [439, 173] width 74 height 14
select select ""pending""
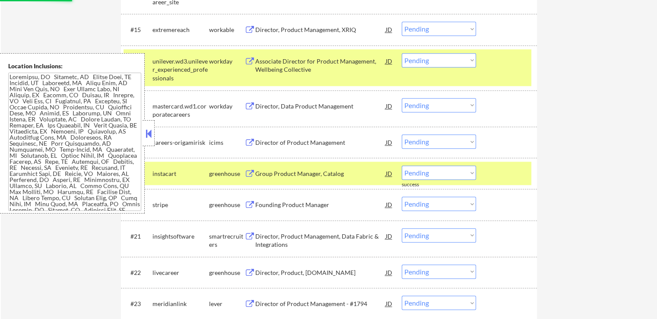
click at [245, 172] on button at bounding box center [250, 174] width 11 height 8
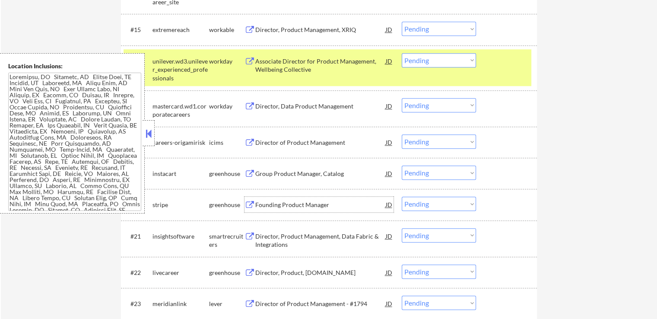
click at [250, 200] on div "Founding Product Manager JD warning_amber" at bounding box center [319, 205] width 149 height 16
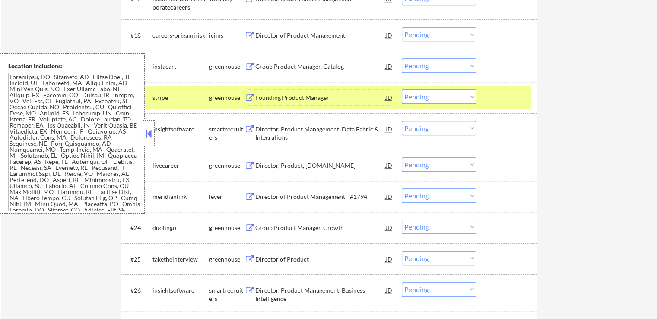
scroll to position [864, 0]
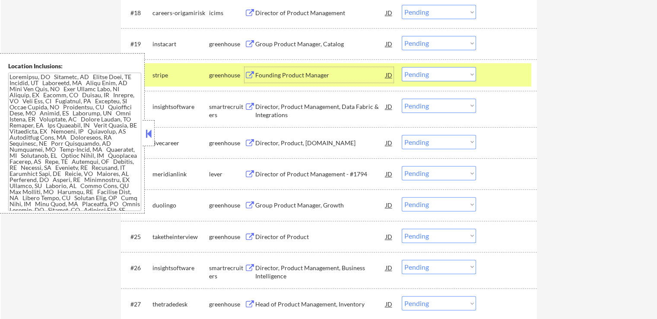
click at [246, 104] on button at bounding box center [250, 107] width 11 height 8
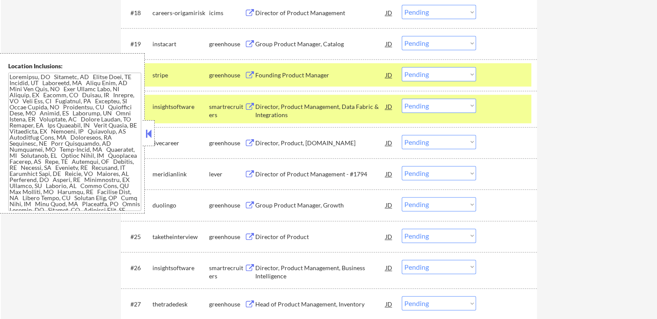
click at [449, 105] on select "Choose an option... Pending Applied Excluded (Questions) Excluded (Expired) Exc…" at bounding box center [439, 106] width 74 height 14
click at [402, 99] on select "Choose an option... Pending Applied Excluded (Questions) Excluded (Expired) Exc…" at bounding box center [439, 106] width 74 height 14
click at [250, 139] on button at bounding box center [250, 143] width 11 height 8
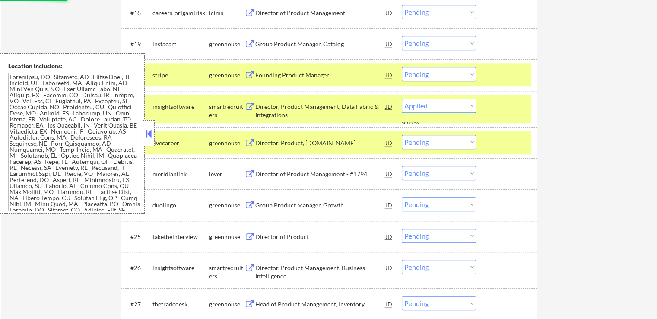
select select ""pending""
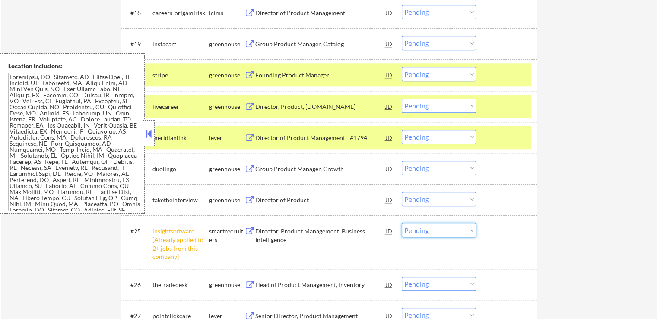
click at [431, 230] on select "Choose an option... Pending Applied Excluded (Questions) Excluded (Expired) Exc…" at bounding box center [439, 230] width 74 height 14
click at [421, 234] on select "Choose an option... Pending Applied Excluded (Questions) Excluded (Expired) Exc…" at bounding box center [439, 230] width 74 height 14
click at [424, 229] on select "Choose an option... Pending Applied Excluded (Questions) Excluded (Expired) Exc…" at bounding box center [439, 230] width 74 height 14
click at [402, 223] on select "Choose an option... Pending Applied Excluded (Questions) Excluded (Expired) Exc…" at bounding box center [439, 230] width 74 height 14
click at [247, 170] on button at bounding box center [250, 169] width 11 height 8
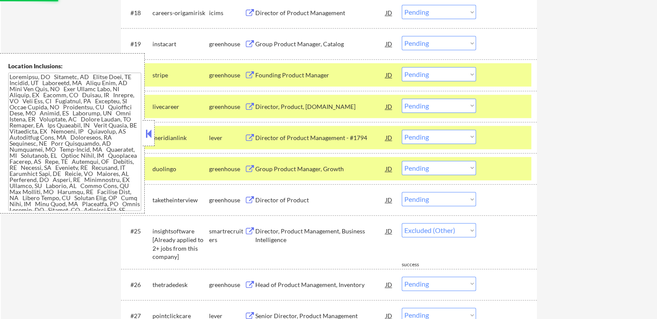
select select ""pending""
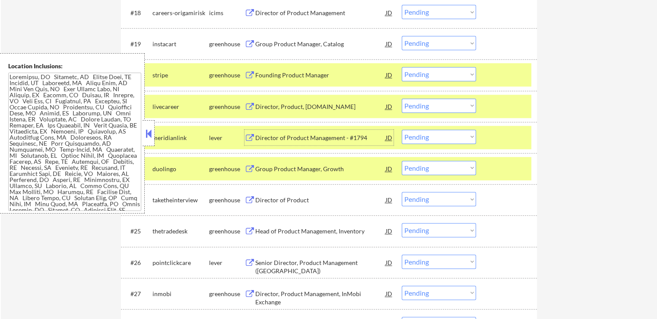
click at [246, 133] on div "Director of Product Management - #1794 JD warning_amber" at bounding box center [319, 138] width 149 height 16
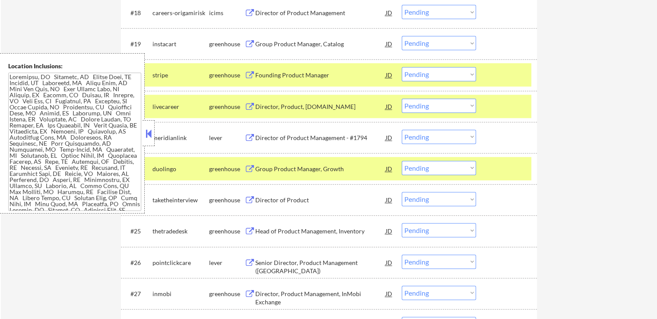
click at [443, 137] on select "Choose an option... Pending Applied Excluded (Questions) Excluded (Expired) Exc…" at bounding box center [439, 137] width 74 height 14
click at [402, 130] on select "Choose an option... Pending Applied Excluded (Questions) Excluded (Expired) Exc…" at bounding box center [439, 137] width 74 height 14
click at [242, 200] on div "greenhouse" at bounding box center [226, 200] width 35 height 9
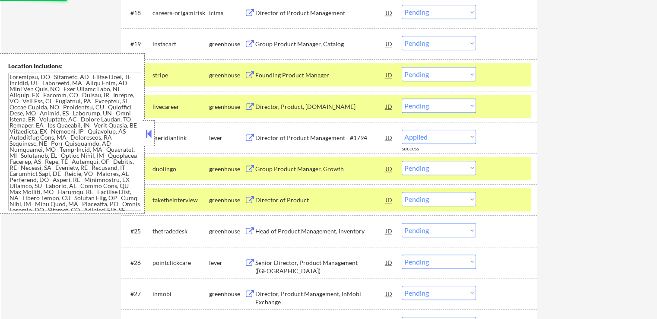
select select ""pending""
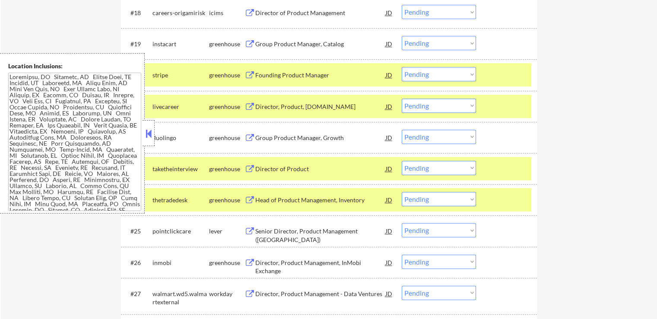
click at [249, 200] on button at bounding box center [250, 200] width 11 height 8
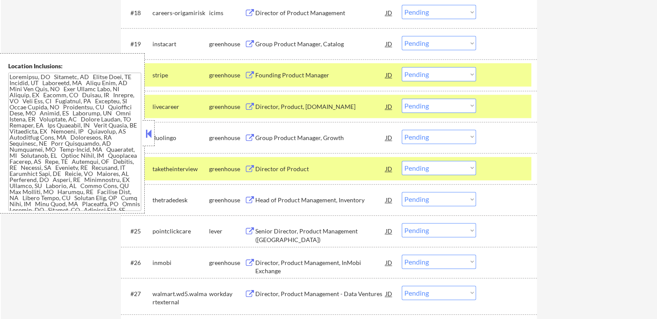
scroll to position [908, 0]
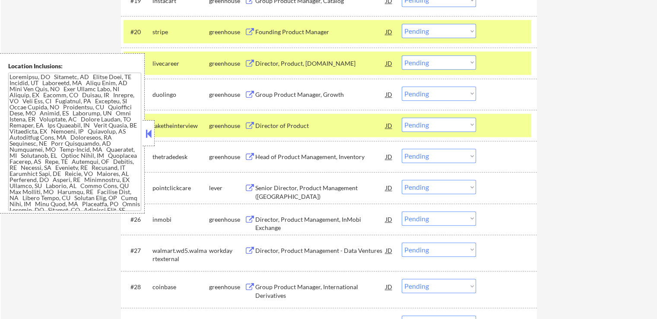
click at [246, 154] on button at bounding box center [250, 157] width 11 height 8
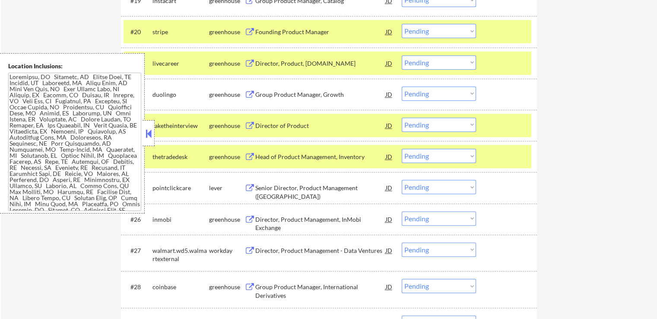
click at [252, 185] on button at bounding box center [250, 188] width 11 height 8
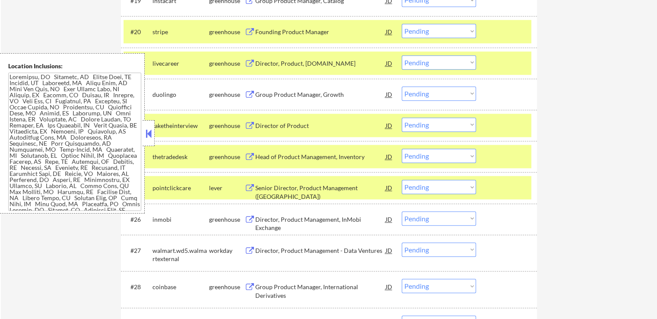
click at [255, 96] on button at bounding box center [250, 95] width 11 height 8
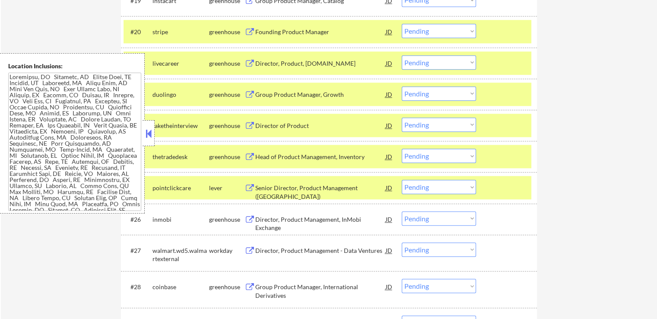
click at [436, 184] on select "Choose an option... Pending Applied Excluded (Questions) Excluded (Expired) Exc…" at bounding box center [439, 187] width 74 height 14
click at [402, 180] on select "Choose an option... Pending Applied Excluded (Questions) Excluded (Expired) Exc…" at bounding box center [439, 187] width 74 height 14
click at [250, 218] on button at bounding box center [250, 220] width 11 height 8
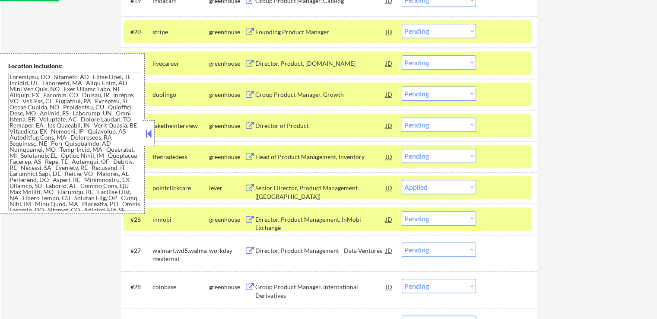
select select ""pending""
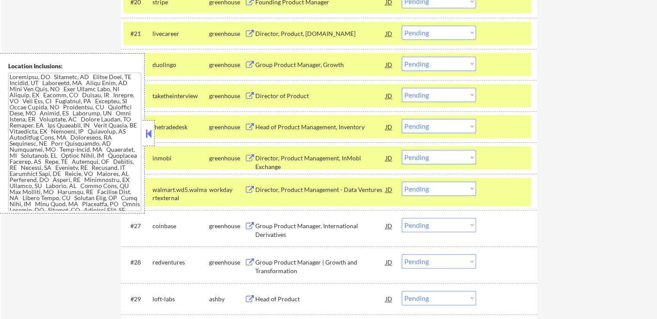
scroll to position [951, 0]
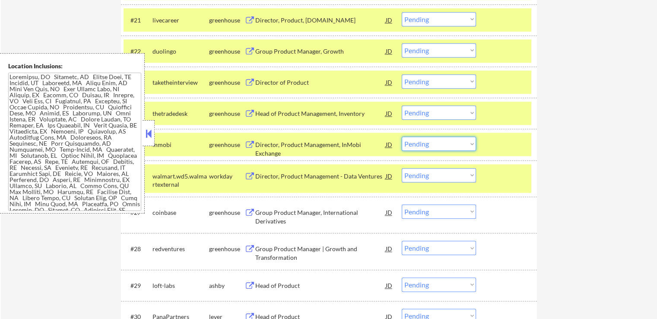
click at [429, 139] on select "Choose an option... Pending Applied Excluded (Questions) Excluded (Expired) Exc…" at bounding box center [439, 144] width 74 height 14
click at [402, 137] on select "Choose an option... Pending Applied Excluded (Questions) Excluded (Expired) Exc…" at bounding box center [439, 144] width 74 height 14
click at [252, 211] on button at bounding box center [250, 213] width 11 height 8
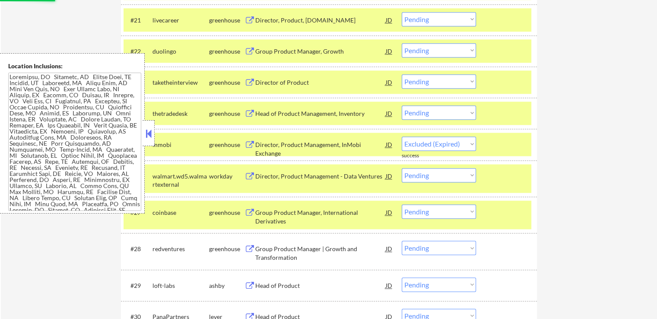
select select ""pending""
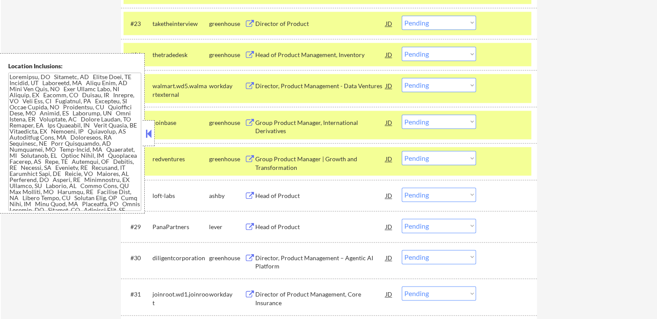
scroll to position [1080, 0]
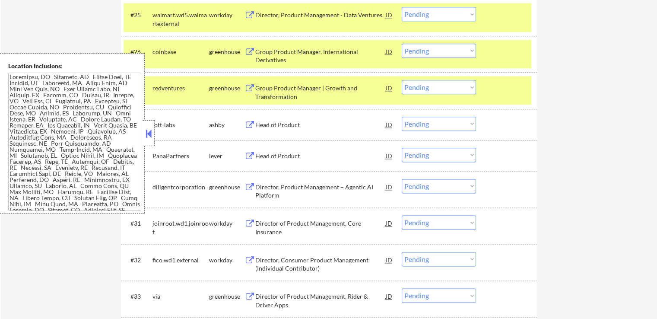
click at [245, 124] on button at bounding box center [250, 125] width 11 height 8
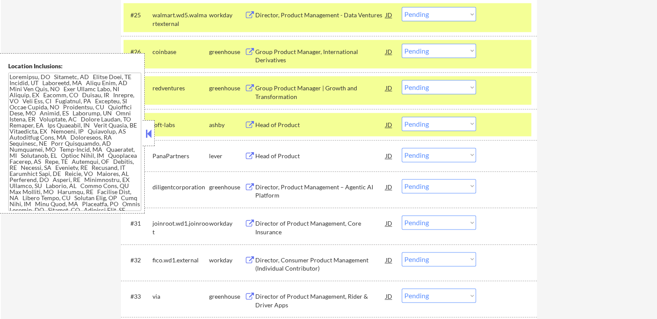
click at [428, 119] on select "Choose an option... Pending Applied Excluded (Questions) Excluded (Expired) Exc…" at bounding box center [439, 124] width 74 height 14
click at [402, 117] on select "Choose an option... Pending Applied Excluded (Questions) Excluded (Expired) Exc…" at bounding box center [439, 124] width 74 height 14
click at [250, 156] on button at bounding box center [250, 156] width 11 height 8
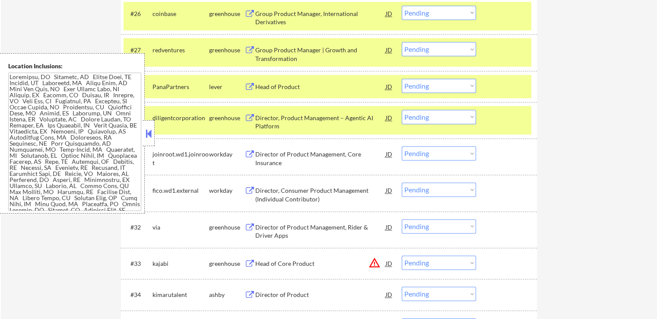
scroll to position [1124, 0]
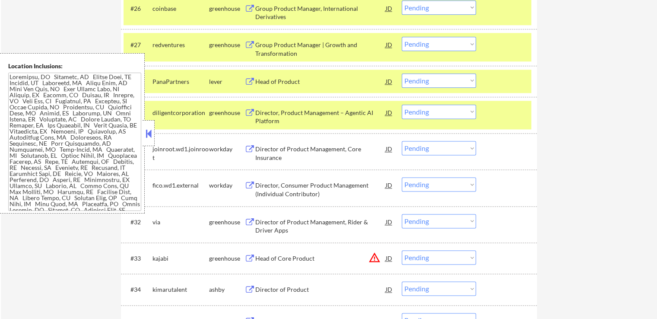
click at [436, 113] on select "Choose an option... Pending Applied Excluded (Questions) Excluded (Expired) Exc…" at bounding box center [439, 112] width 74 height 14
click at [445, 81] on select "Choose an option... Pending Applied Excluded (Questions) Excluded (Expired) Exc…" at bounding box center [439, 80] width 74 height 14
click at [402, 73] on select "Choose an option... Pending Applied Excluded (Questions) Excluded (Expired) Exc…" at bounding box center [439, 80] width 74 height 14
click at [250, 113] on button at bounding box center [250, 113] width 11 height 8
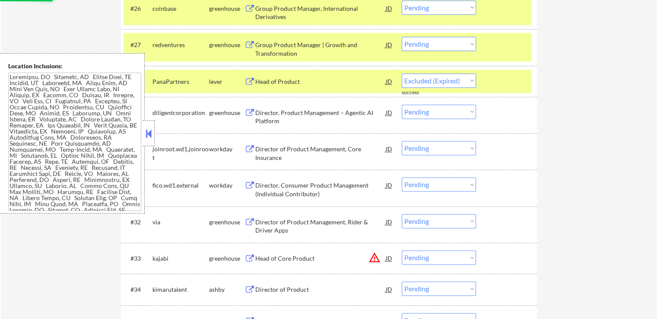
select select ""pending""
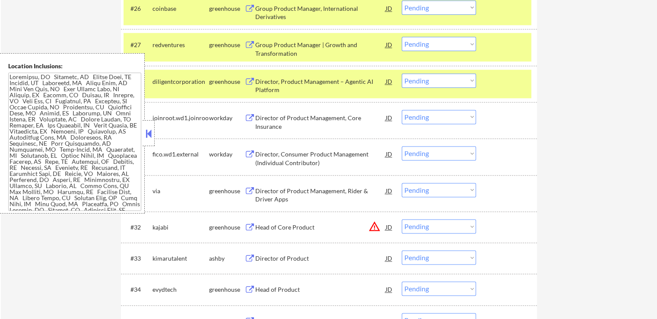
click at [436, 78] on select "Choose an option... Pending Applied Excluded (Questions) Excluded (Expired) Exc…" at bounding box center [439, 80] width 74 height 14
click at [402, 73] on select "Choose an option... Pending Applied Excluded (Questions) Excluded (Expired) Exc…" at bounding box center [439, 80] width 74 height 14
select select ""pending""
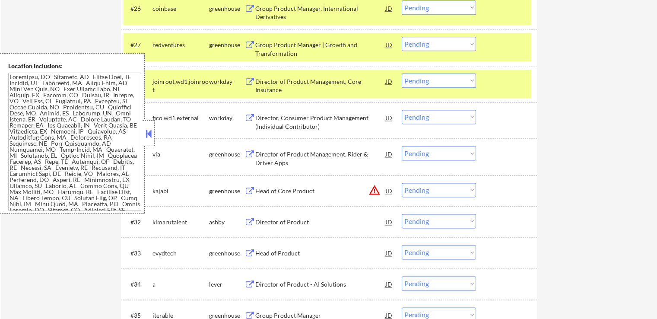
click at [245, 153] on button at bounding box center [250, 154] width 11 height 8
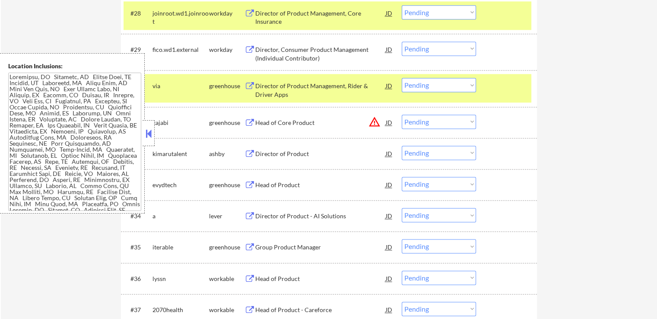
scroll to position [1212, 0]
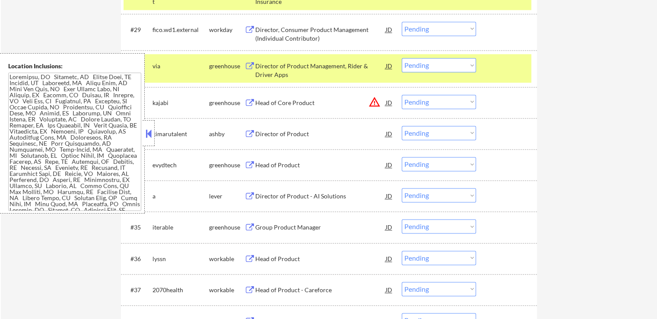
click at [251, 134] on button at bounding box center [250, 134] width 11 height 8
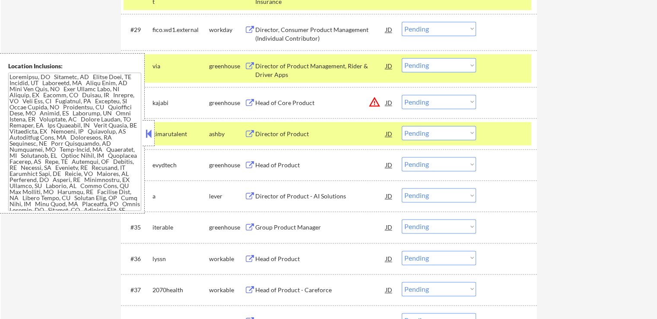
click at [436, 132] on select "Choose an option... Pending Applied Excluded (Questions) Excluded (Expired) Exc…" at bounding box center [439, 133] width 74 height 14
click at [402, 126] on select "Choose an option... Pending Applied Excluded (Questions) Excluded (Expired) Exc…" at bounding box center [439, 133] width 74 height 14
click at [252, 166] on button at bounding box center [250, 165] width 11 height 8
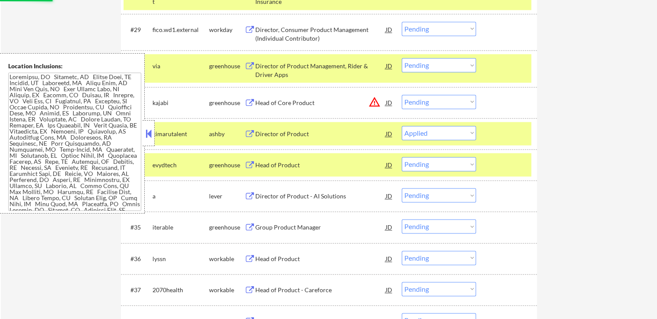
select select ""pending""
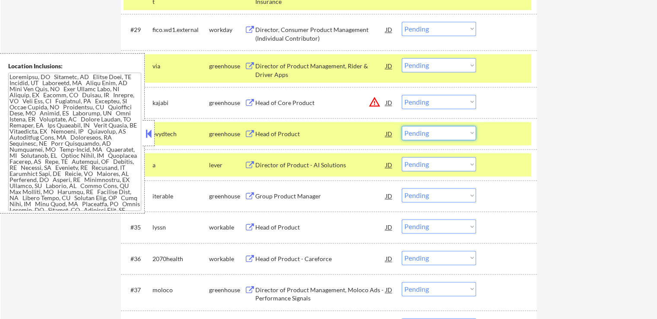
click at [440, 134] on select "Choose an option... Pending Applied Excluded (Questions) Excluded (Expired) Exc…" at bounding box center [439, 133] width 74 height 14
click at [402, 126] on select "Choose an option... Pending Applied Excluded (Questions) Excluded (Expired) Exc…" at bounding box center [439, 133] width 74 height 14
click at [248, 162] on button at bounding box center [250, 165] width 11 height 8
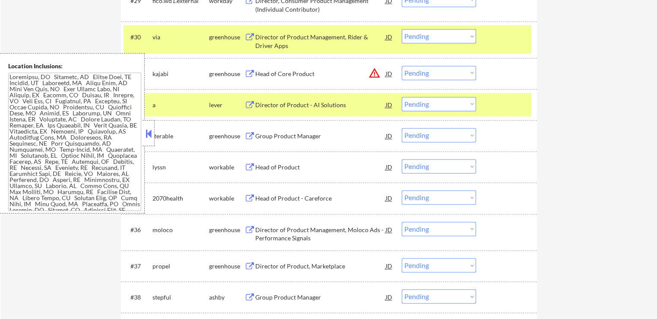
scroll to position [1255, 0]
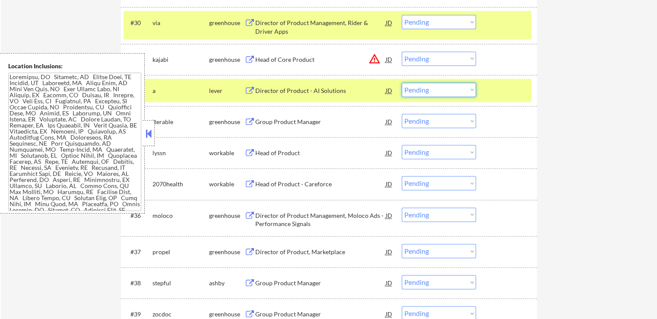
click at [443, 87] on select "Choose an option... Pending Applied Excluded (Questions) Excluded (Expired) Exc…" at bounding box center [439, 90] width 74 height 14
click at [402, 83] on select "Choose an option... Pending Applied Excluded (Questions) Excluded (Expired) Exc…" at bounding box center [439, 90] width 74 height 14
click at [252, 118] on button at bounding box center [250, 122] width 11 height 8
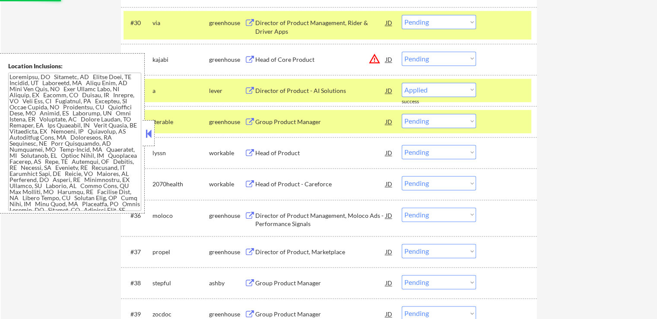
select select ""pending""
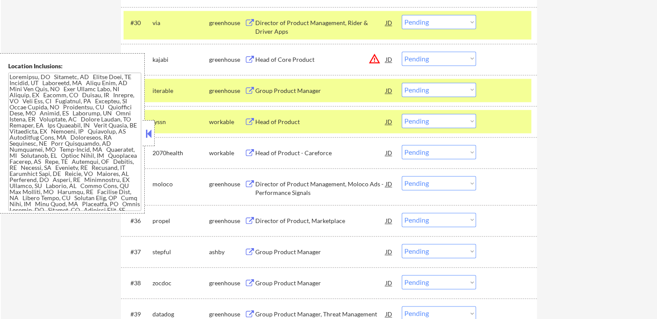
click at [248, 182] on button at bounding box center [250, 184] width 11 height 8
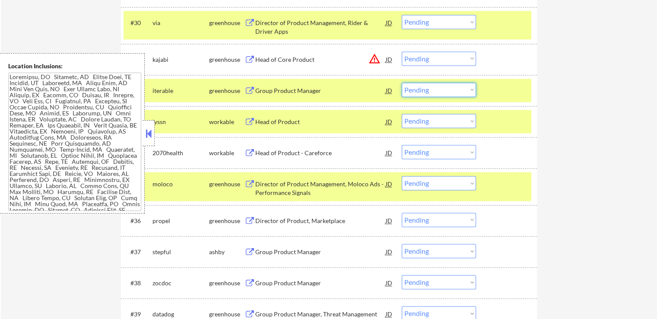
click at [420, 89] on select "Choose an option... Pending Applied Excluded (Questions) Excluded (Expired) Exc…" at bounding box center [439, 90] width 74 height 14
click at [402, 83] on select "Choose an option... Pending Applied Excluded (Questions) Excluded (Expired) Exc…" at bounding box center [439, 90] width 74 height 14
select select ""pending""
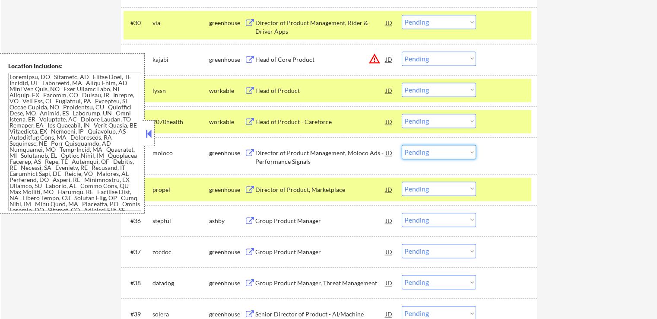
click at [439, 151] on select "Choose an option... Pending Applied Excluded (Questions) Excluded (Expired) Exc…" at bounding box center [439, 152] width 74 height 14
click at [402, 145] on select "Choose an option... Pending Applied Excluded (Questions) Excluded (Expired) Exc…" at bounding box center [439, 152] width 74 height 14
click at [245, 187] on button at bounding box center [250, 190] width 11 height 8
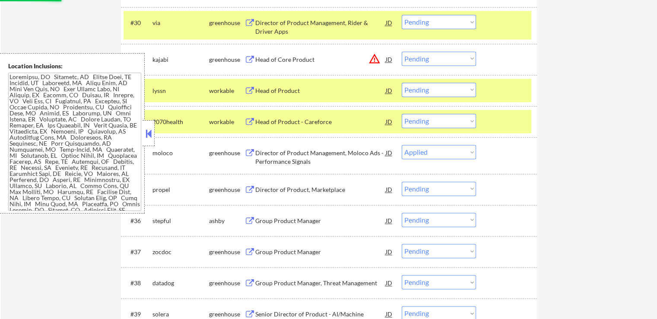
select select ""pending""
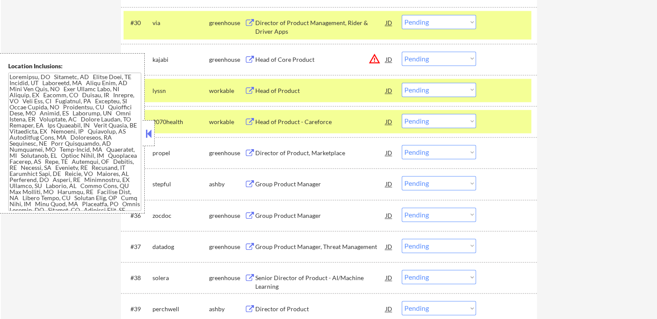
click at [248, 150] on button at bounding box center [250, 153] width 11 height 8
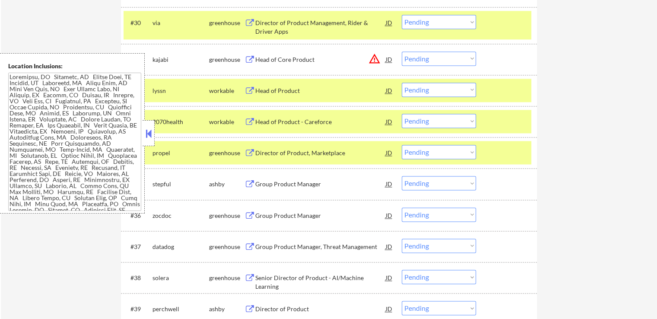
scroll to position [1298, 0]
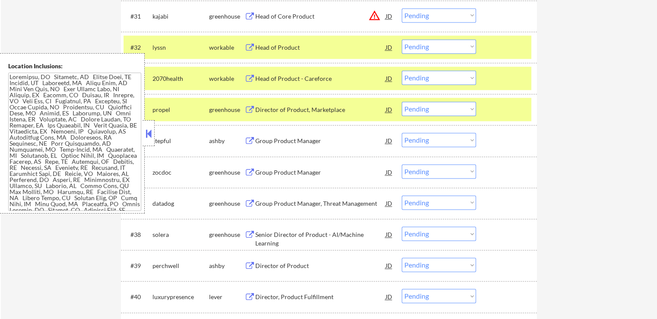
click at [252, 139] on button at bounding box center [250, 141] width 11 height 8
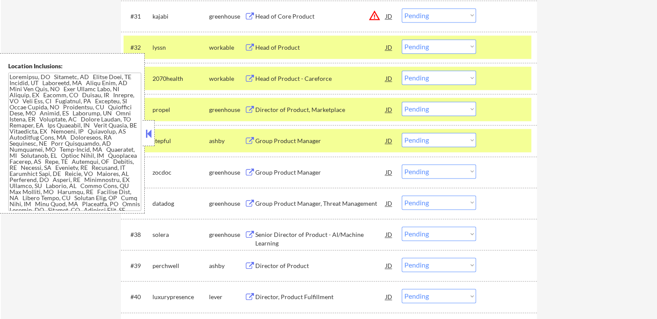
click at [448, 132] on div "#35 stepful ashby Group Product Manager JD warning_amber Choose an option... Pe…" at bounding box center [328, 140] width 408 height 23
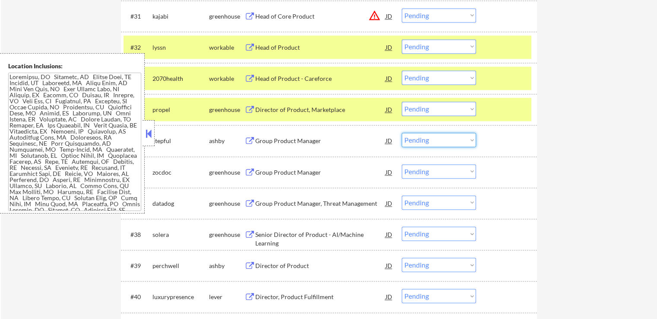
click at [444, 141] on select "Choose an option... Pending Applied Excluded (Questions) Excluded (Expired) Exc…" at bounding box center [439, 140] width 74 height 14
click at [402, 133] on select "Choose an option... Pending Applied Excluded (Questions) Excluded (Expired) Exc…" at bounding box center [439, 140] width 74 height 14
click at [248, 173] on button at bounding box center [250, 173] width 11 height 8
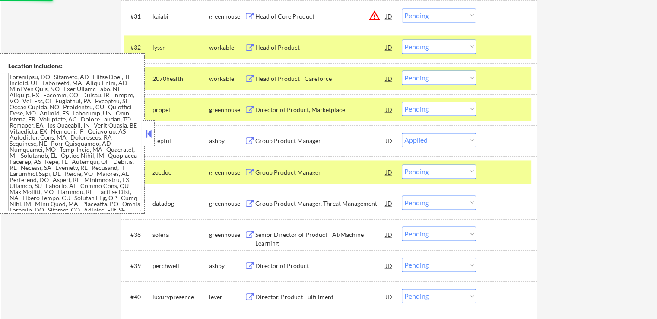
select select ""pending""
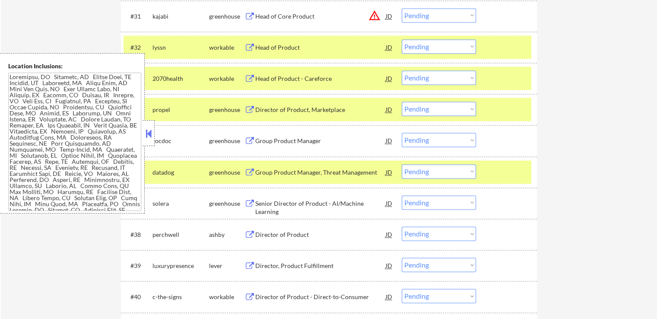
click at [249, 170] on button at bounding box center [250, 173] width 11 height 8
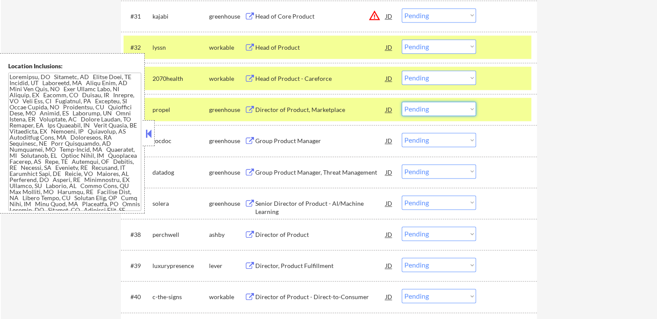
click at [443, 108] on select "Choose an option... Pending Applied Excluded (Questions) Excluded (Expired) Exc…" at bounding box center [439, 109] width 74 height 14
click at [402, 102] on select "Choose an option... Pending Applied Excluded (Questions) Excluded (Expired) Exc…" at bounding box center [439, 109] width 74 height 14
click at [248, 140] on button at bounding box center [250, 141] width 11 height 8
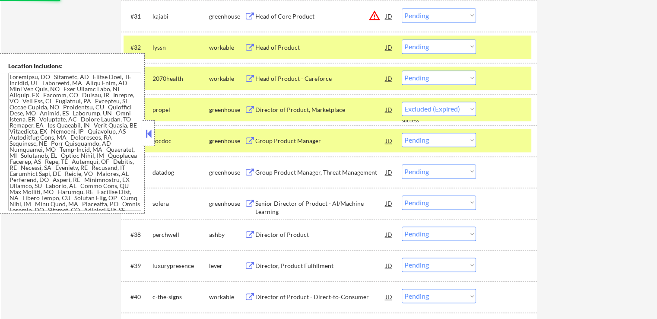
select select ""pending""
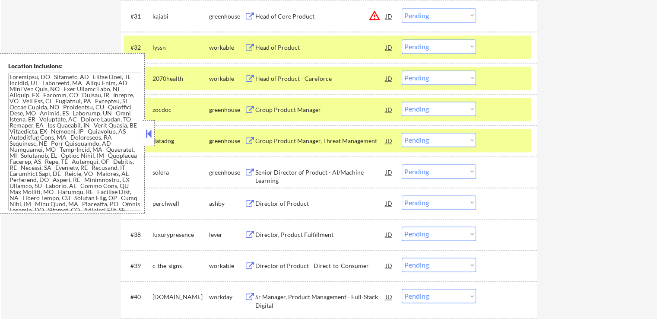
click at [439, 140] on select "Choose an option... Pending Applied Excluded (Questions) Excluded (Expired) Exc…" at bounding box center [439, 140] width 74 height 14
click at [402, 133] on select "Choose an option... Pending Applied Excluded (Questions) Excluded (Expired) Exc…" at bounding box center [439, 140] width 74 height 14
click at [245, 170] on button at bounding box center [250, 173] width 11 height 8
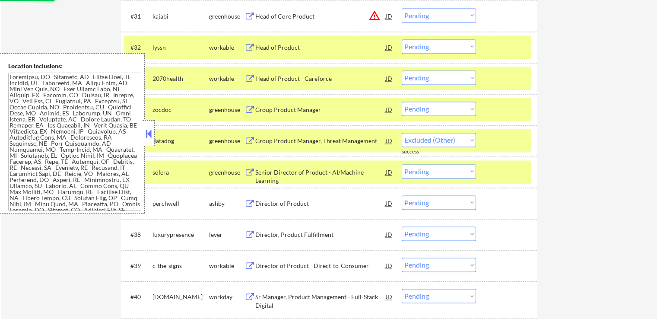
select select ""pending""
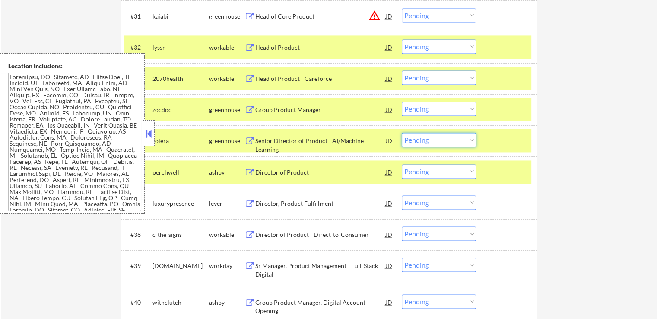
click at [439, 139] on select "Choose an option... Pending Applied Excluded (Questions) Excluded (Expired) Exc…" at bounding box center [439, 140] width 74 height 14
click at [402, 133] on select "Choose an option... Pending Applied Excluded (Questions) Excluded (Expired) Exc…" at bounding box center [439, 140] width 74 height 14
click at [249, 172] on button at bounding box center [250, 173] width 11 height 8
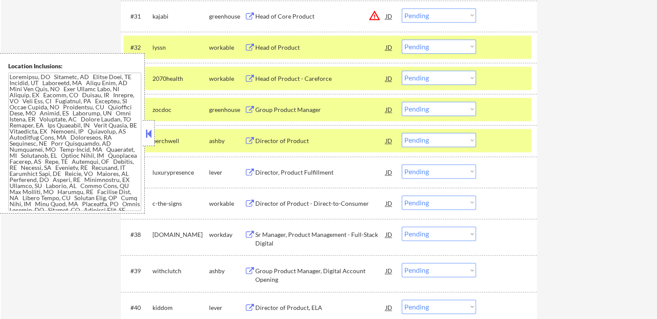
click at [430, 139] on select "Choose an option... Pending Applied Excluded (Questions) Excluded (Expired) Exc…" at bounding box center [439, 140] width 74 height 14
click at [402, 133] on select "Choose an option... Pending Applied Excluded (Questions) Excluded (Expired) Exc…" at bounding box center [439, 140] width 74 height 14
click at [250, 169] on button at bounding box center [250, 173] width 11 height 8
select select ""pending""
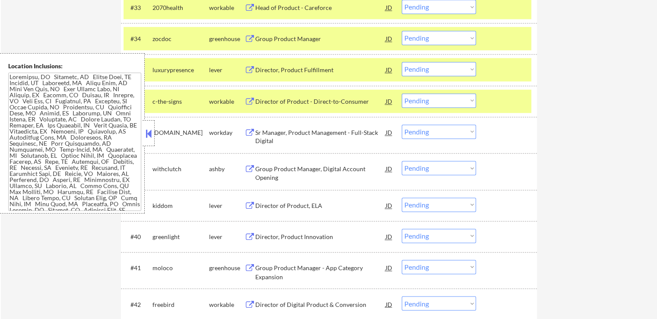
scroll to position [1385, 0]
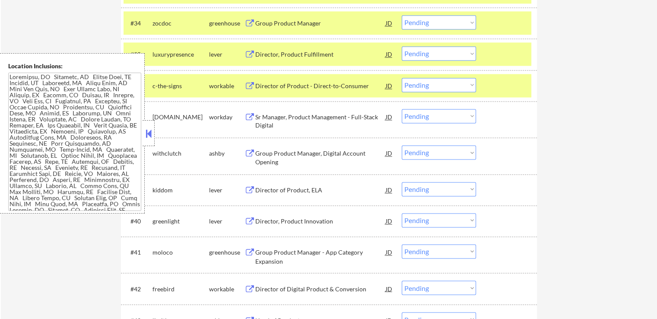
click at [255, 55] on button at bounding box center [250, 55] width 11 height 8
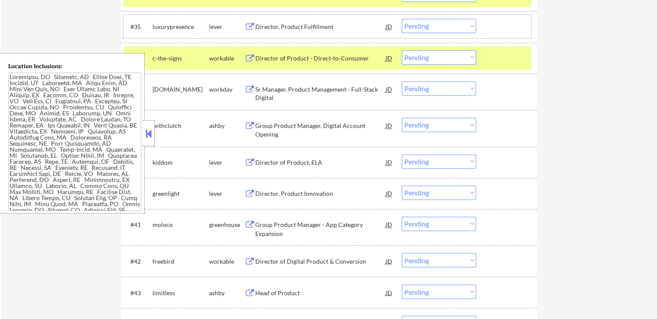
scroll to position [1428, 0]
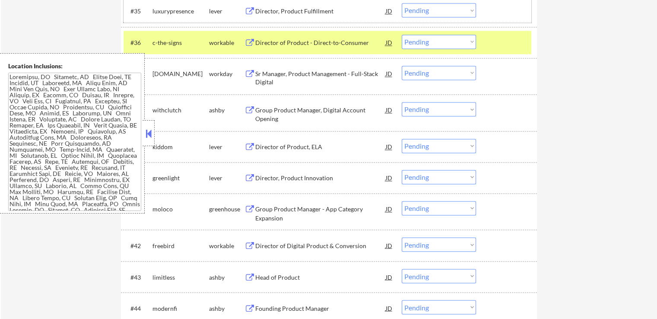
click at [247, 110] on button at bounding box center [250, 110] width 11 height 8
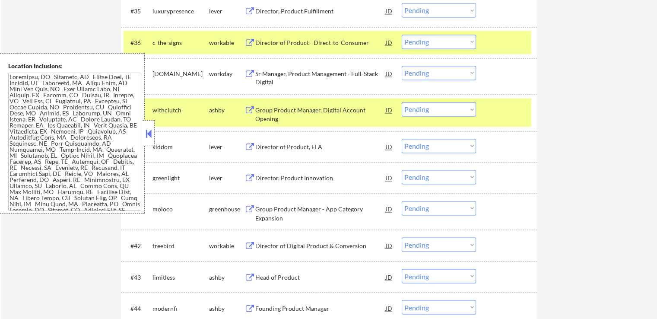
click at [427, 110] on select "Choose an option... Pending Applied Excluded (Questions) Excluded (Expired) Exc…" at bounding box center [439, 109] width 74 height 14
click at [402, 102] on select "Choose an option... Pending Applied Excluded (Questions) Excluded (Expired) Exc…" at bounding box center [439, 109] width 74 height 14
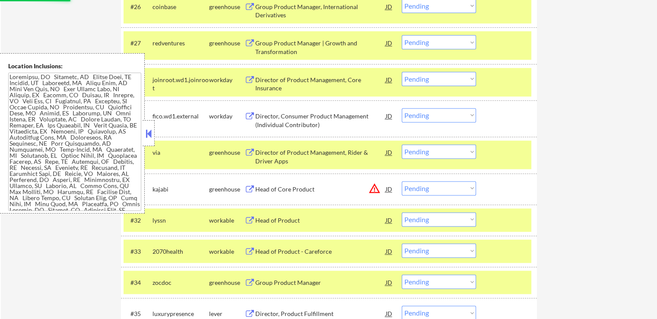
select select ""pending""
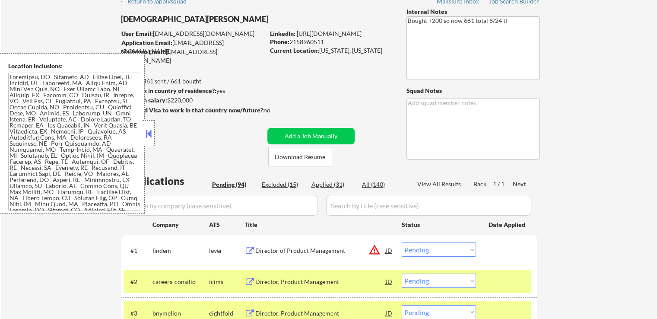
scroll to position [0, 0]
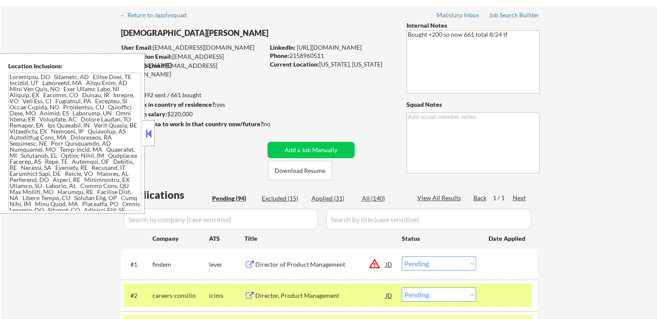
scroll to position [43, 0]
